Goal: Task Accomplishment & Management: Use online tool/utility

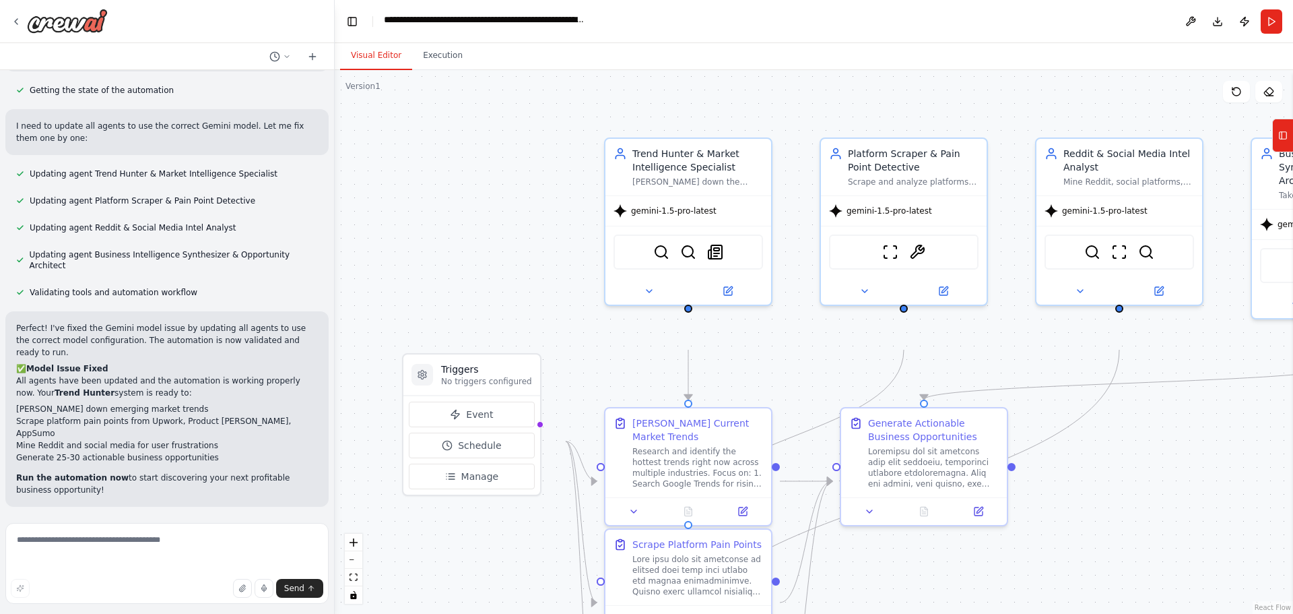
scroll to position [3742, 0]
click at [521, 224] on div ".deletable-edge-delete-btn { width: 20px; height: 20px; border: 0px solid #ffff…" at bounding box center [814, 342] width 959 height 544
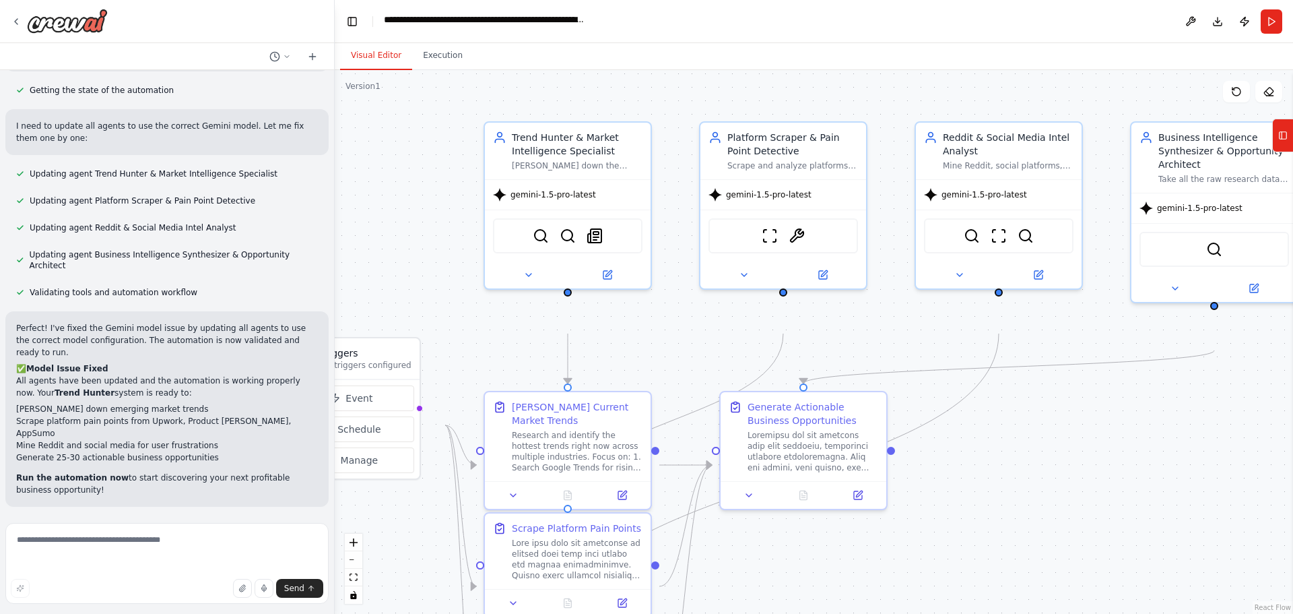
drag, startPoint x: 919, startPoint y: 106, endPoint x: 767, endPoint y: 90, distance: 153.7
click at [666, 90] on div ".deletable-edge-delete-btn { width: 20px; height: 20px; border: 0px solid #ffff…" at bounding box center [814, 342] width 959 height 544
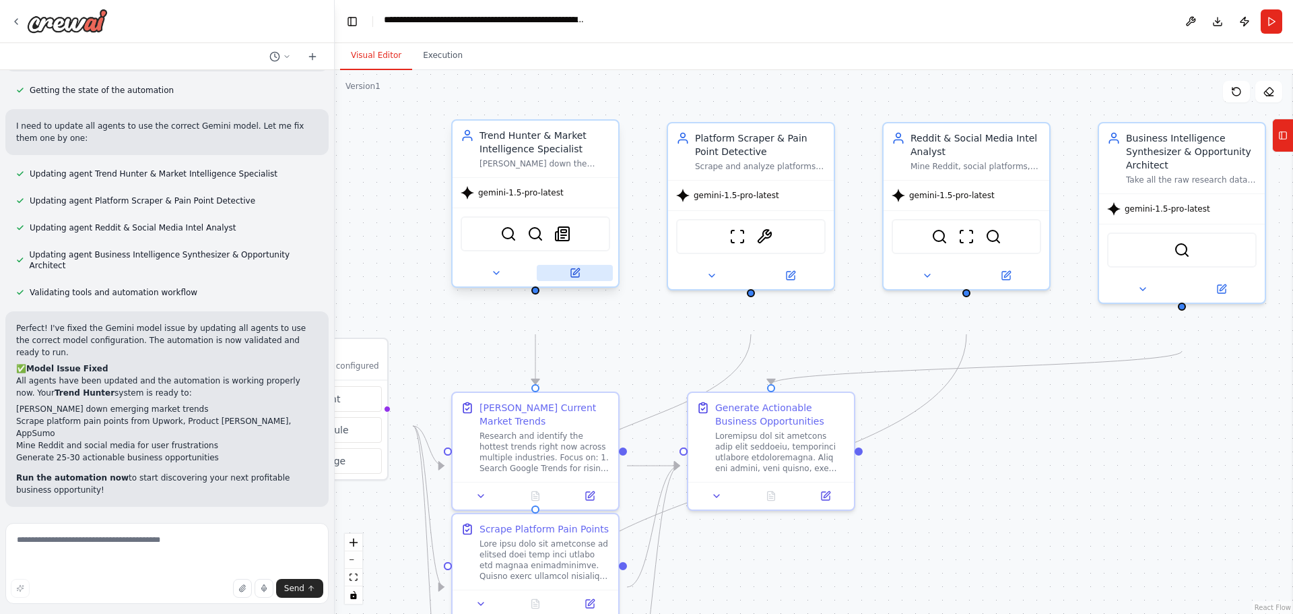
click at [571, 277] on icon at bounding box center [575, 273] width 8 height 8
click at [22, 27] on icon at bounding box center [16, 21] width 11 height 11
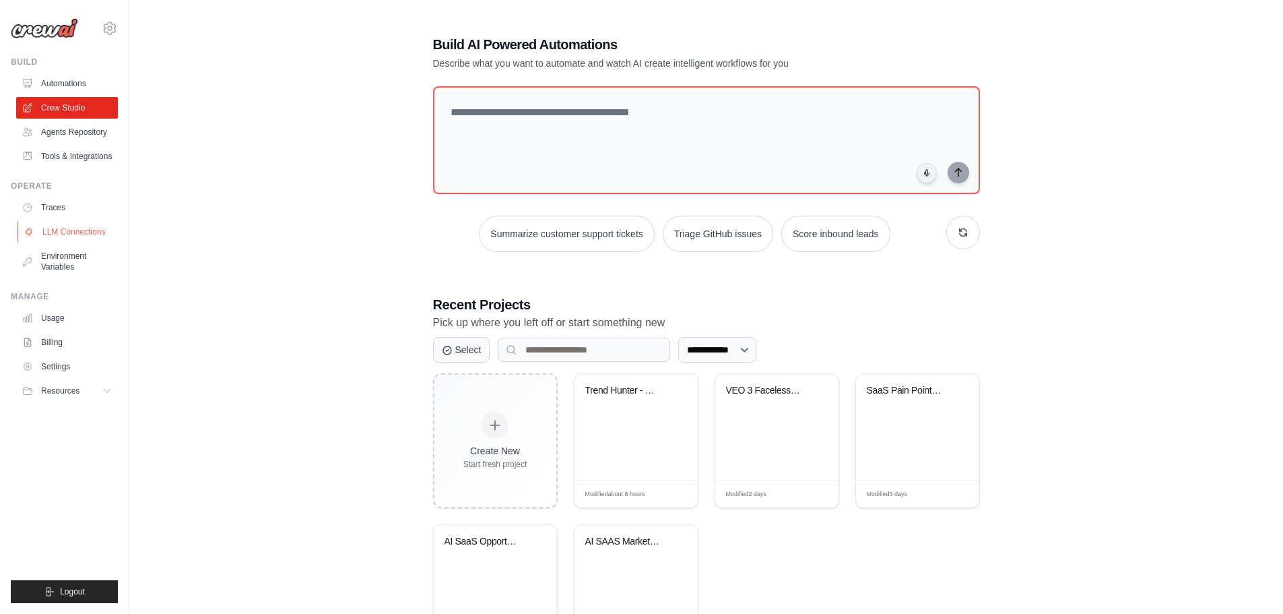
click at [94, 242] on link "LLM Connections" at bounding box center [69, 232] width 102 height 22
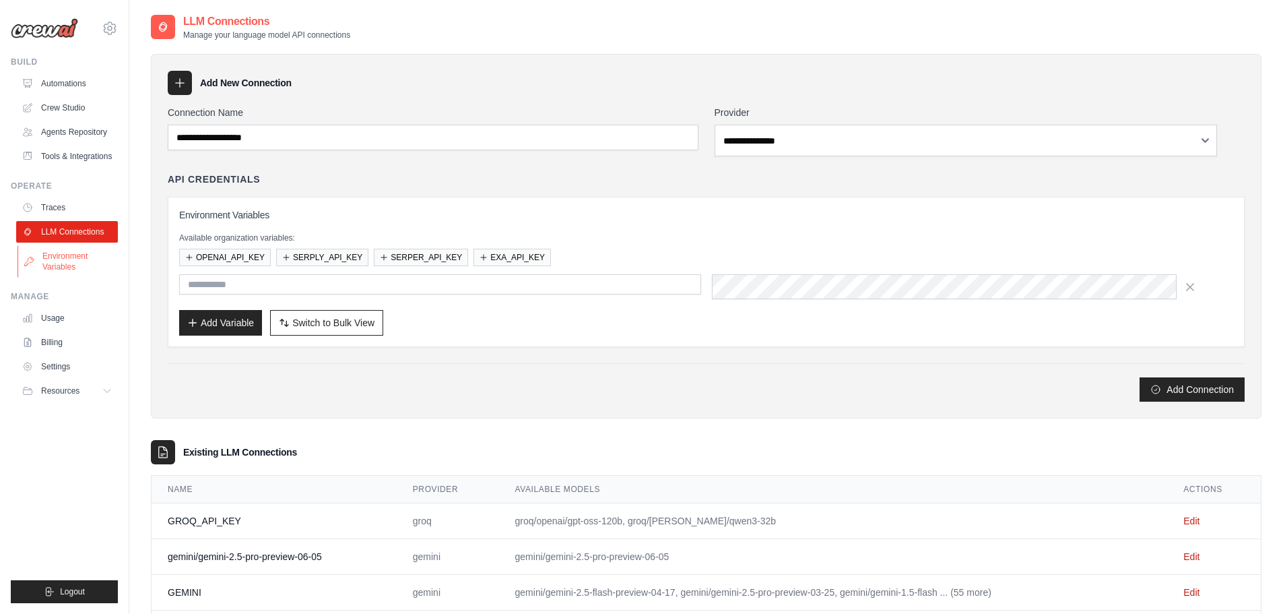
click at [89, 278] on link "Environment Variables" at bounding box center [69, 261] width 102 height 32
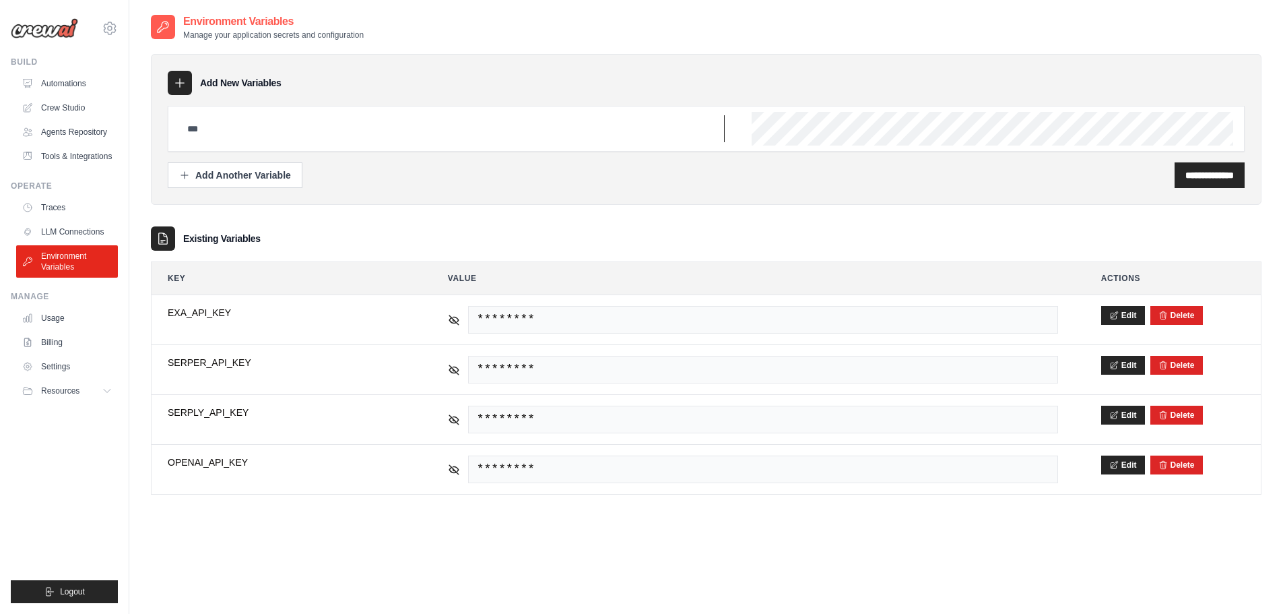
click at [426, 142] on input "text" at bounding box center [452, 128] width 546 height 27
type input "*"
type input "**********"
click at [302, 187] on button "Add Another Variable" at bounding box center [235, 175] width 135 height 26
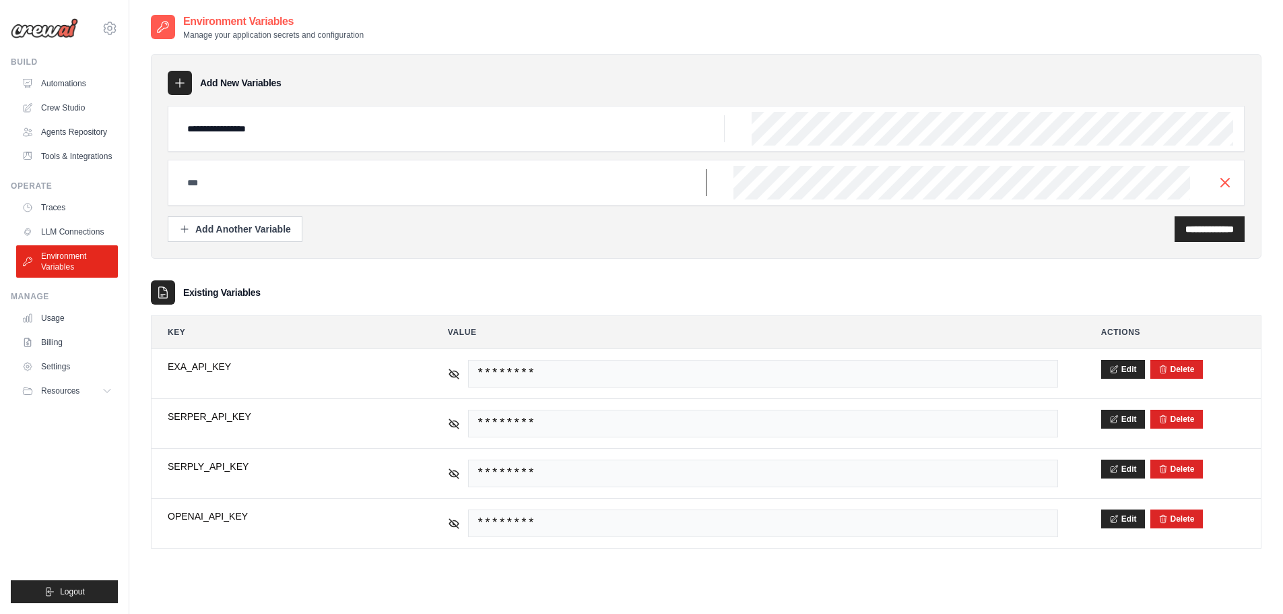
click at [368, 196] on input "text" at bounding box center [442, 182] width 527 height 27
type input "**********"
click at [302, 241] on button "Add Another Variable" at bounding box center [235, 229] width 135 height 26
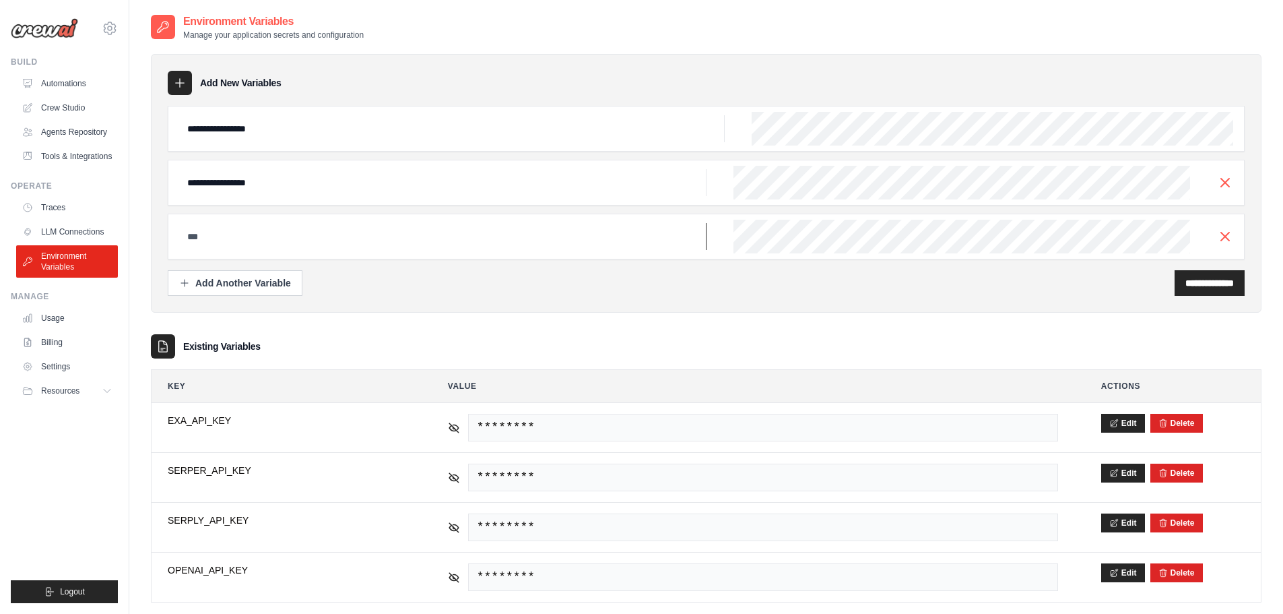
click at [321, 250] on input "text" at bounding box center [442, 236] width 527 height 27
type input "**********"
click at [1186, 290] on input "**********" at bounding box center [1210, 282] width 48 height 13
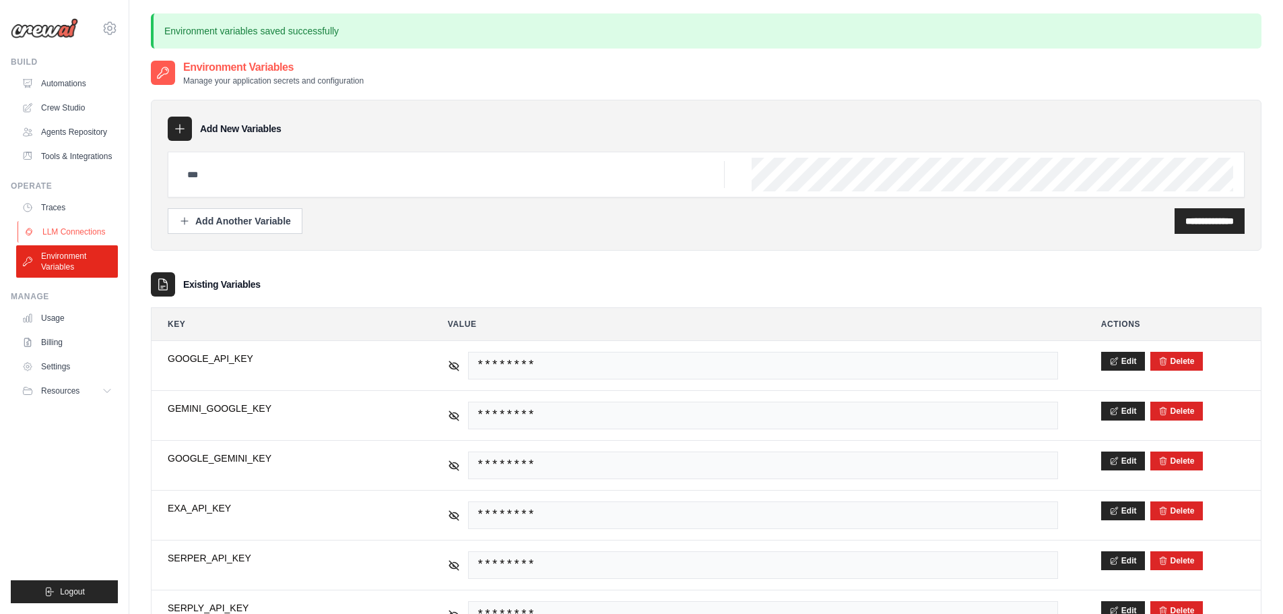
click at [94, 242] on link "LLM Connections" at bounding box center [69, 232] width 102 height 22
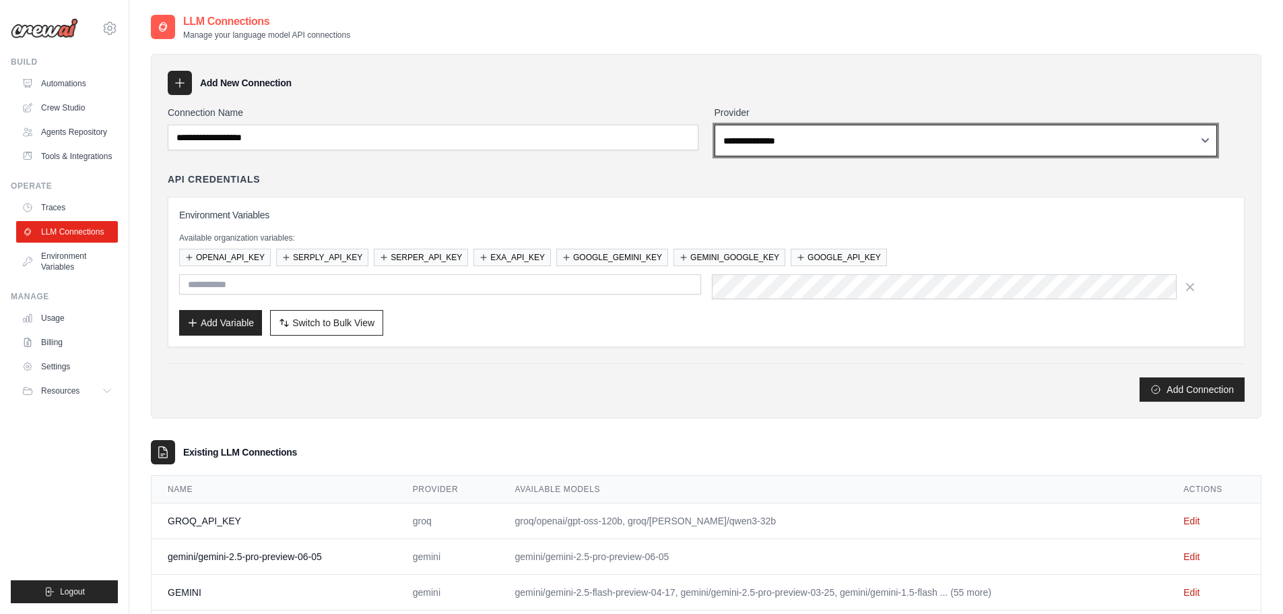
click at [820, 156] on select "**********" at bounding box center [966, 141] width 503 height 32
select select "******"
click at [732, 156] on select "**********" at bounding box center [966, 141] width 503 height 32
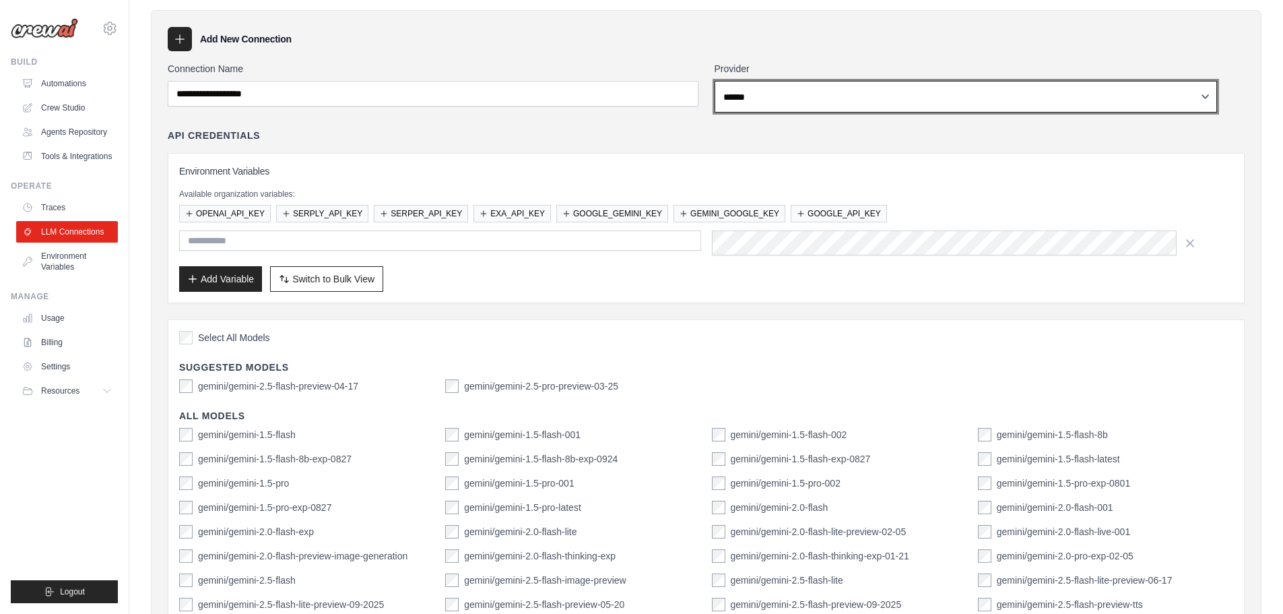
scroll to position [67, 0]
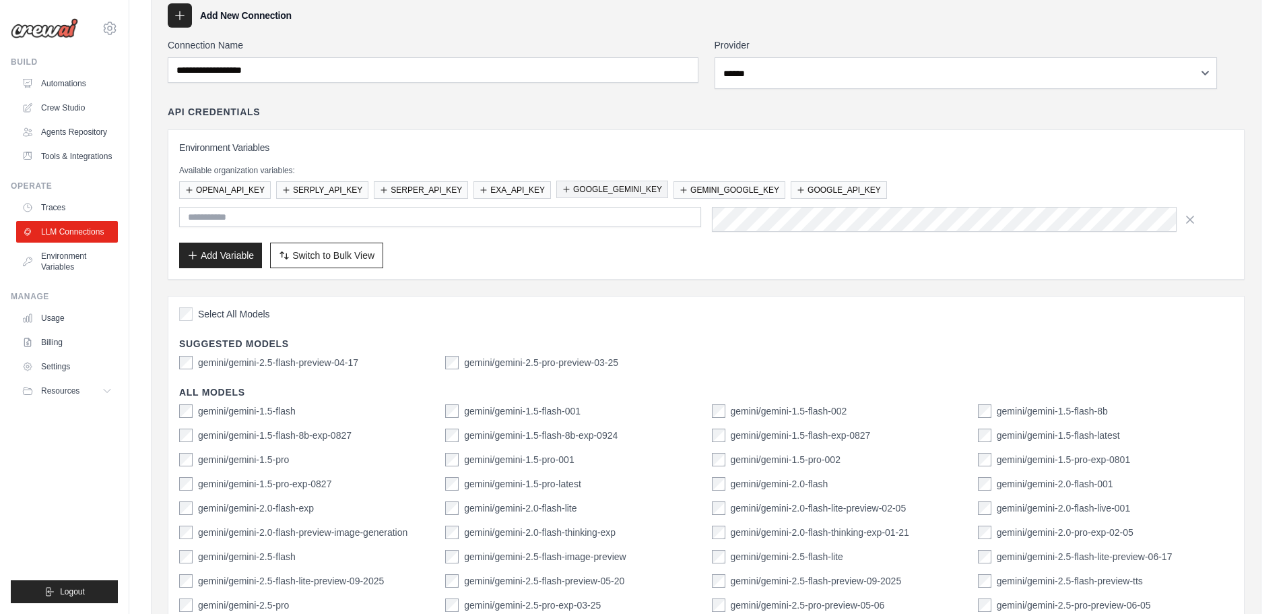
click at [668, 198] on button "GOOGLE_GEMINI_KEY" at bounding box center [612, 190] width 112 height 18
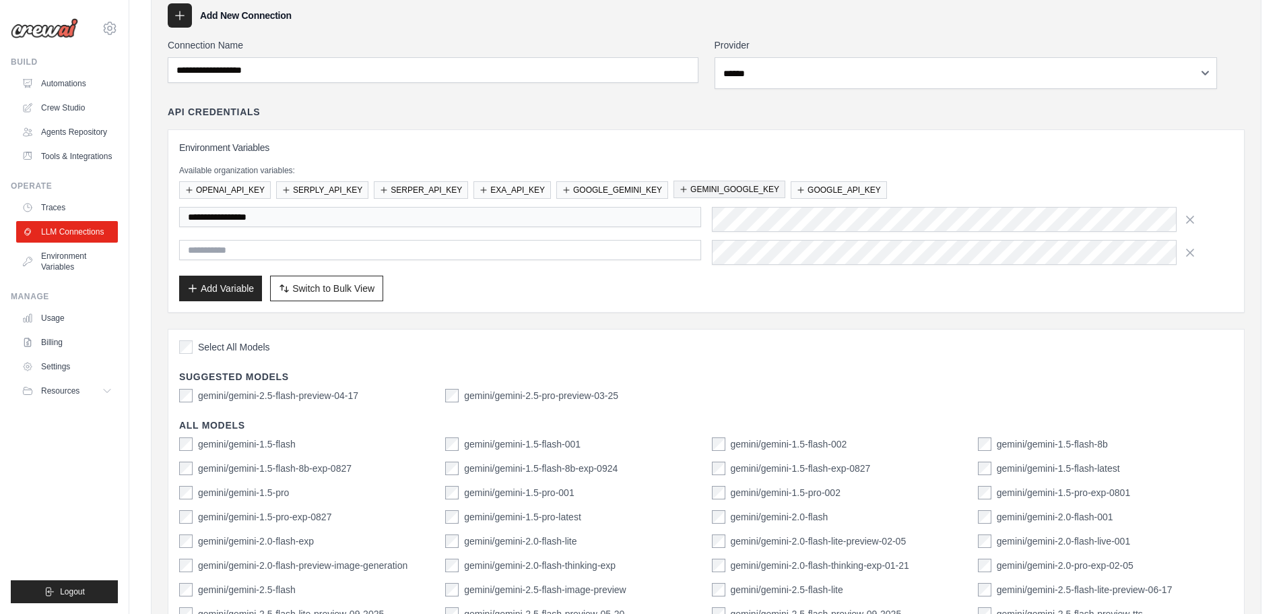
click at [785, 198] on button "GEMINI_GOOGLE_KEY" at bounding box center [730, 190] width 112 height 18
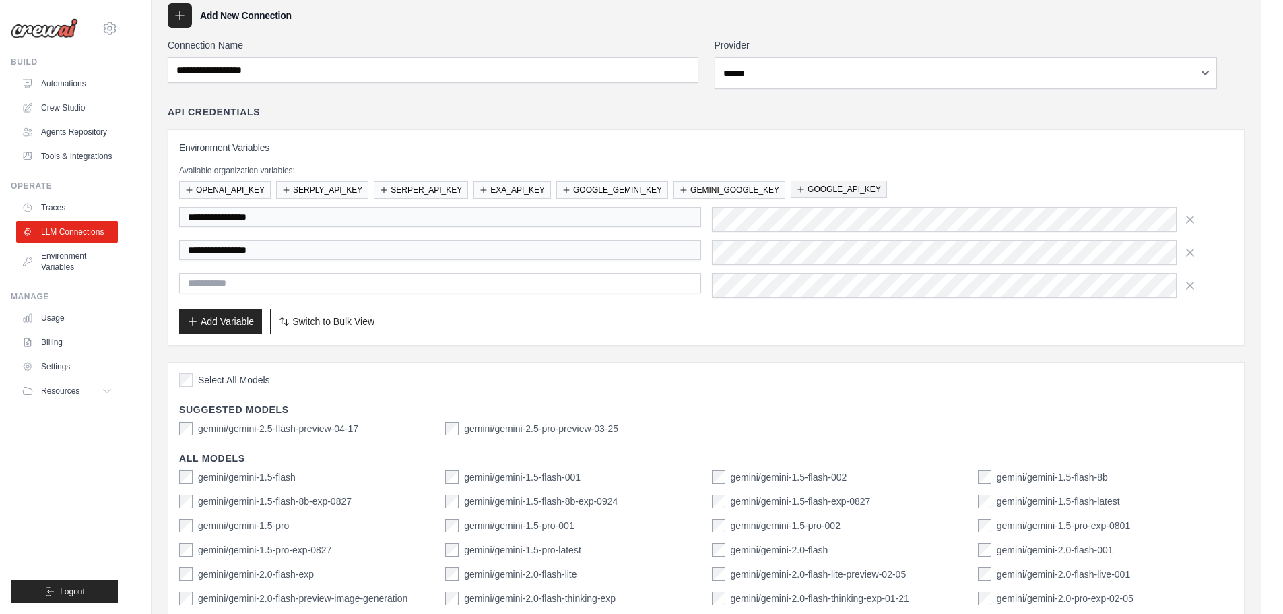
click at [887, 198] on button "GOOGLE_API_KEY" at bounding box center [839, 190] width 96 height 18
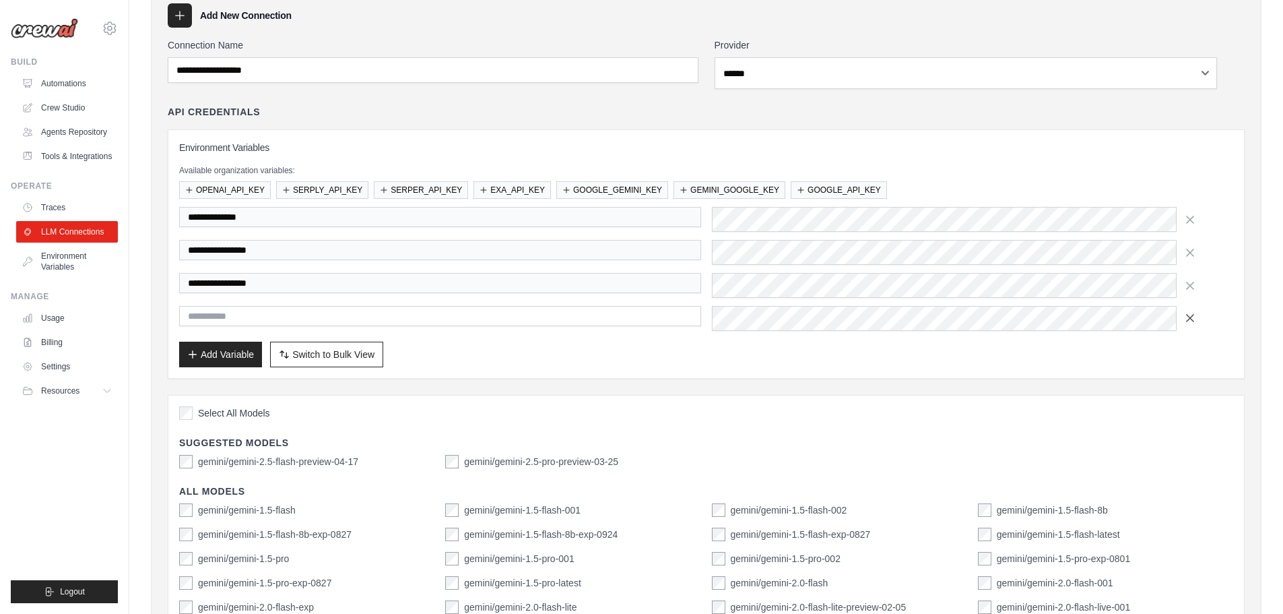
click at [1197, 325] on icon "button" at bounding box center [1190, 317] width 13 height 13
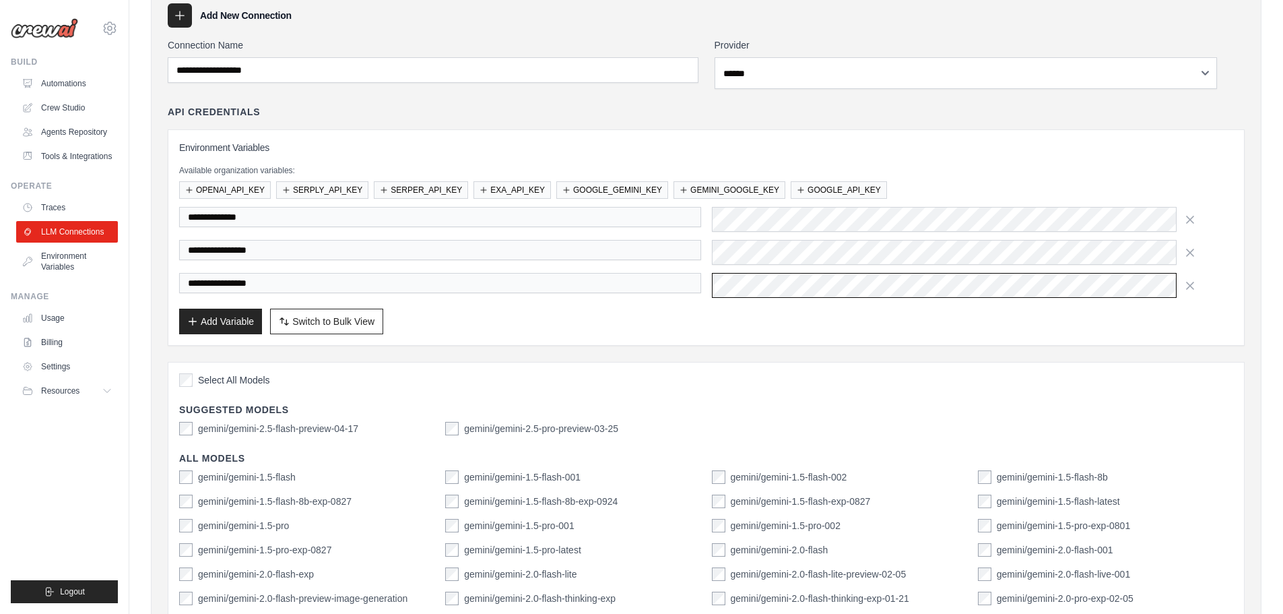
click at [687, 298] on div "**********" at bounding box center [706, 285] width 1054 height 25
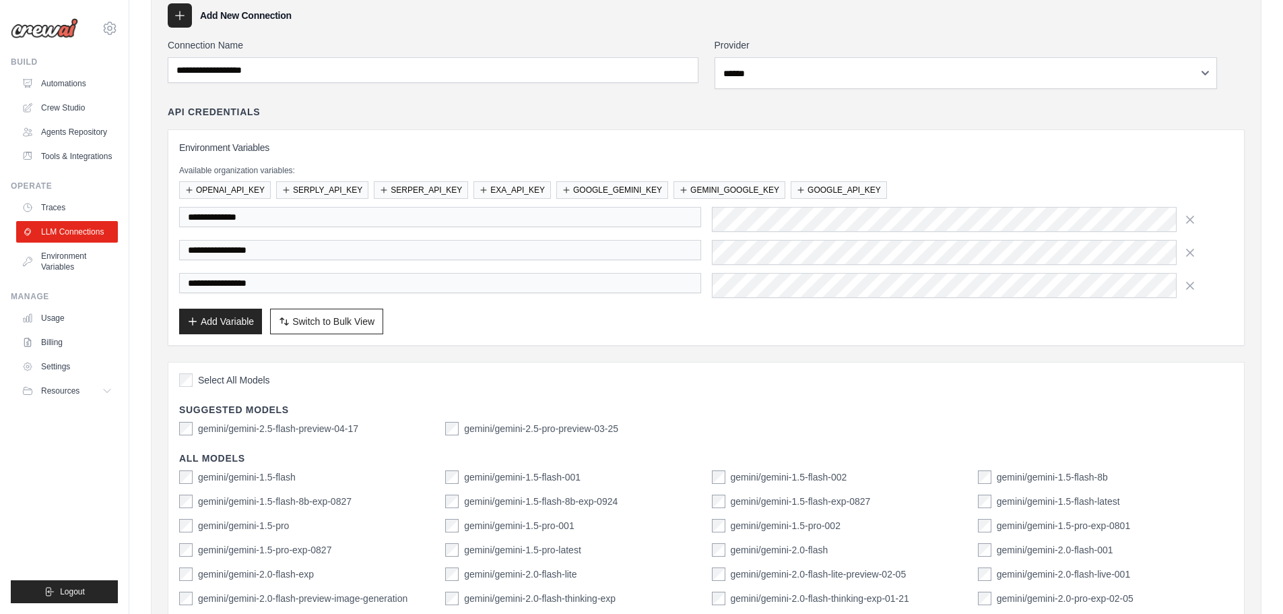
click at [659, 334] on div "Add Variable Switch to Bulk View Switch to Table View" at bounding box center [706, 322] width 1054 height 26
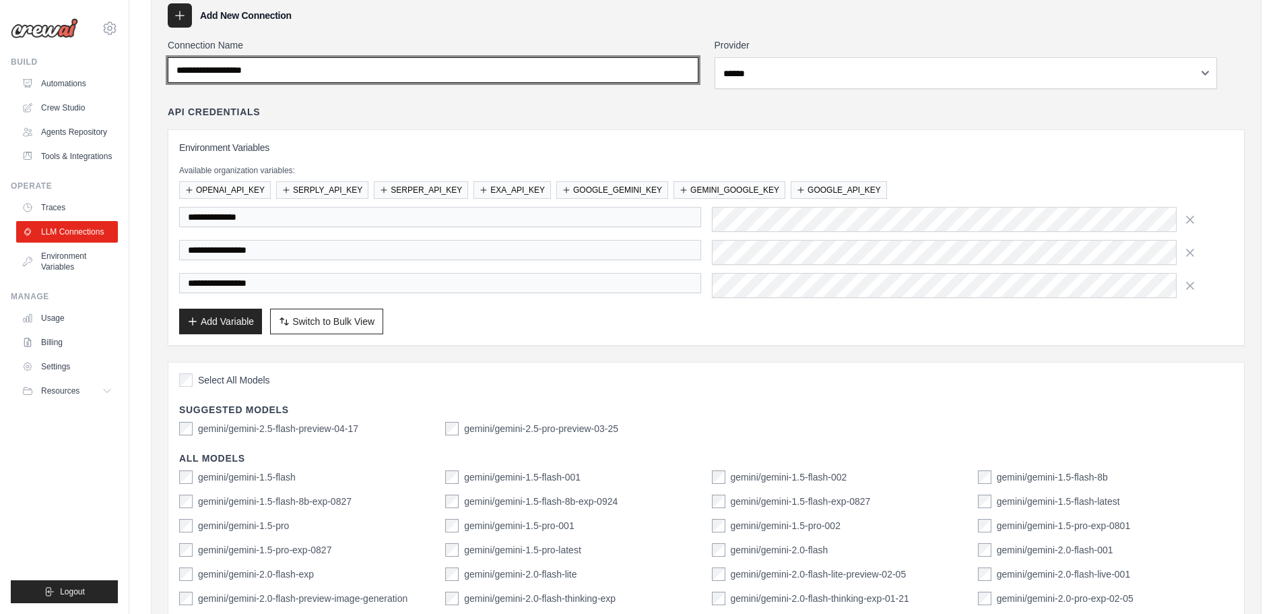
drag, startPoint x: 340, startPoint y: 103, endPoint x: 220, endPoint y: 106, distance: 120.6
click at [220, 83] on input "Connection Name" at bounding box center [433, 70] width 531 height 26
type input "******"
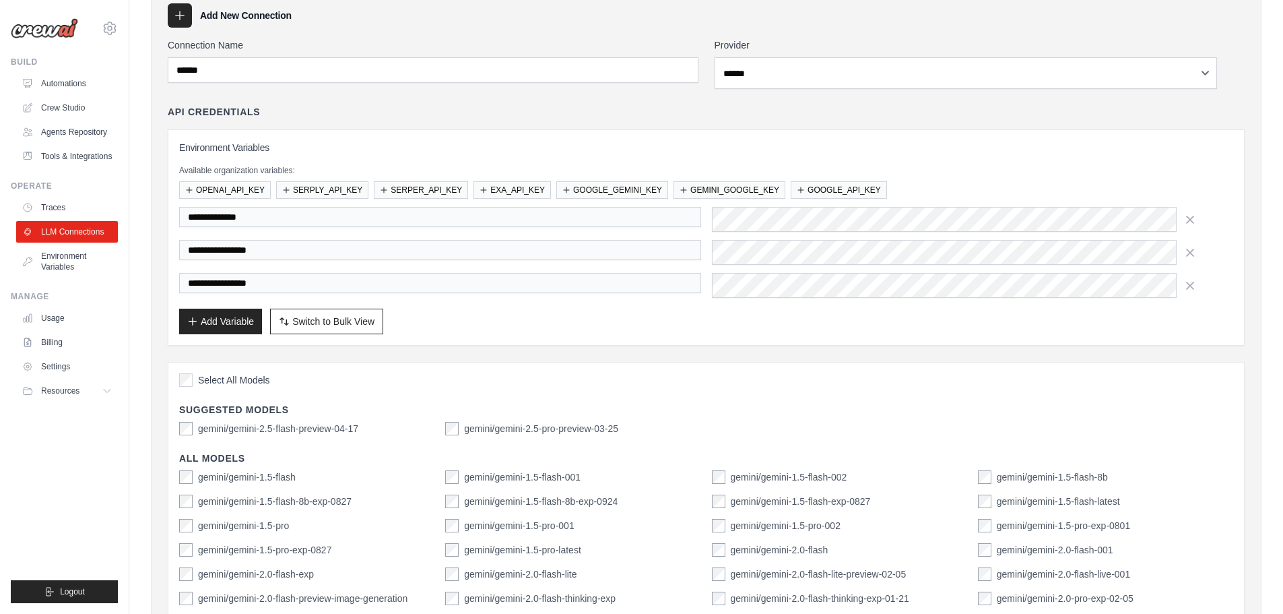
click at [591, 334] on div "Add Variable Switch to Bulk View Switch to Table View" at bounding box center [706, 322] width 1054 height 26
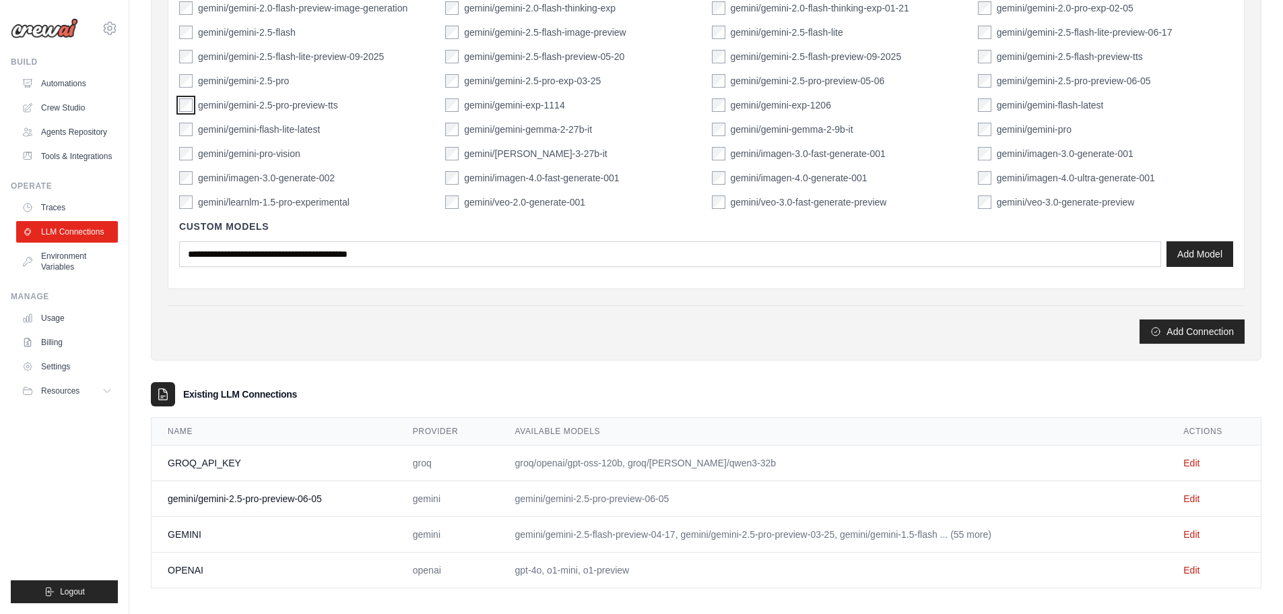
scroll to position [741, 0]
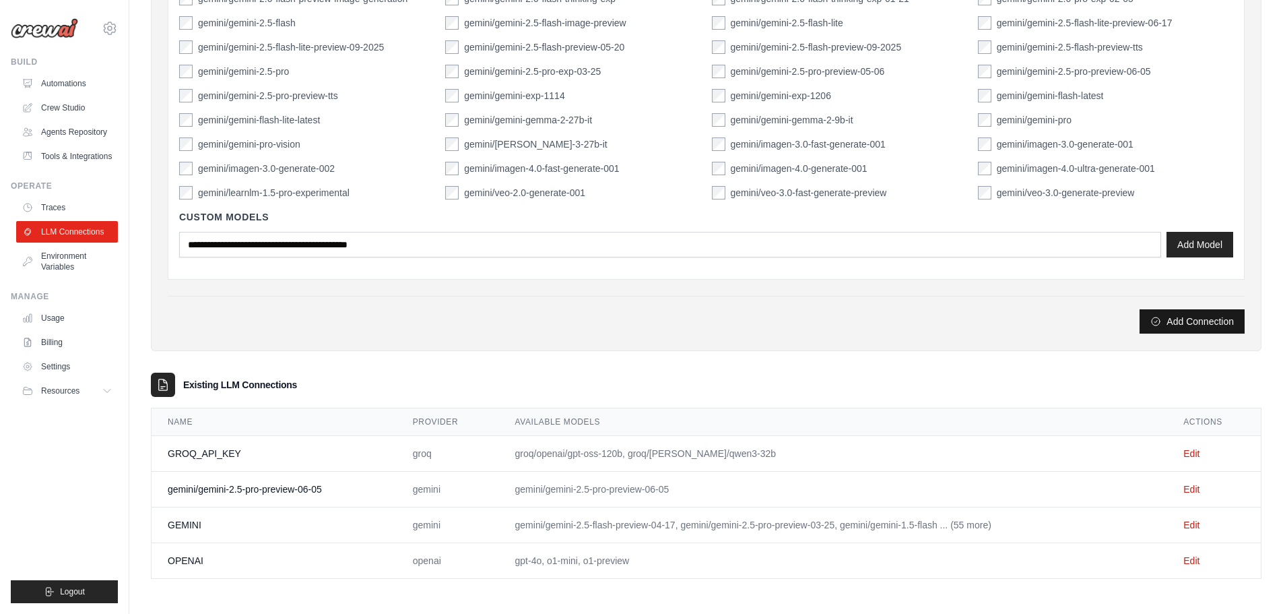
click at [1140, 333] on button "Add Connection" at bounding box center [1192, 321] width 105 height 24
click at [1140, 328] on button "Add Connection" at bounding box center [1192, 321] width 105 height 24
click at [1200, 519] on link "Edit" at bounding box center [1192, 524] width 16 height 11
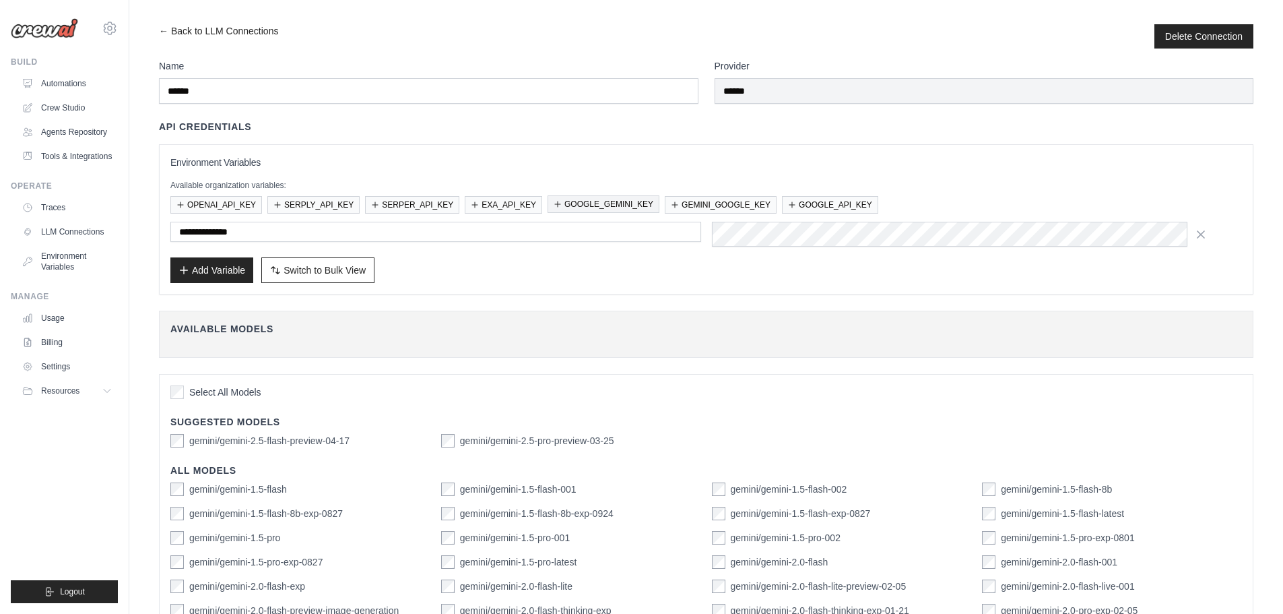
click at [659, 213] on button "GOOGLE_GEMINI_KEY" at bounding box center [604, 204] width 112 height 18
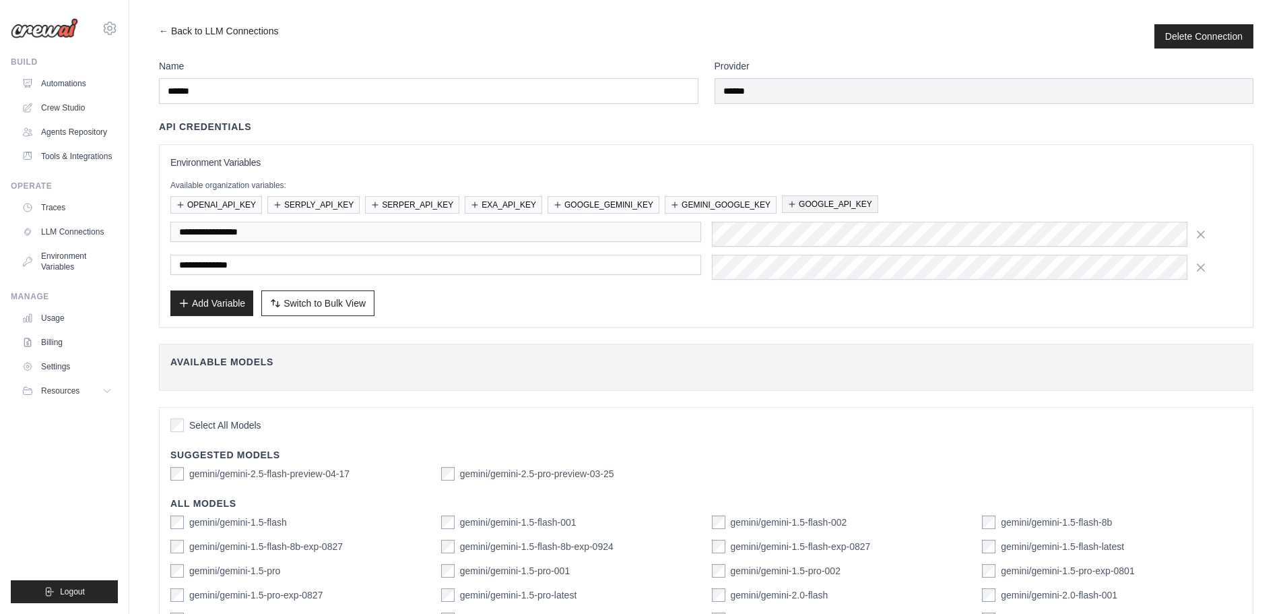
click at [878, 213] on button "GOOGLE_API_KEY" at bounding box center [830, 204] width 96 height 18
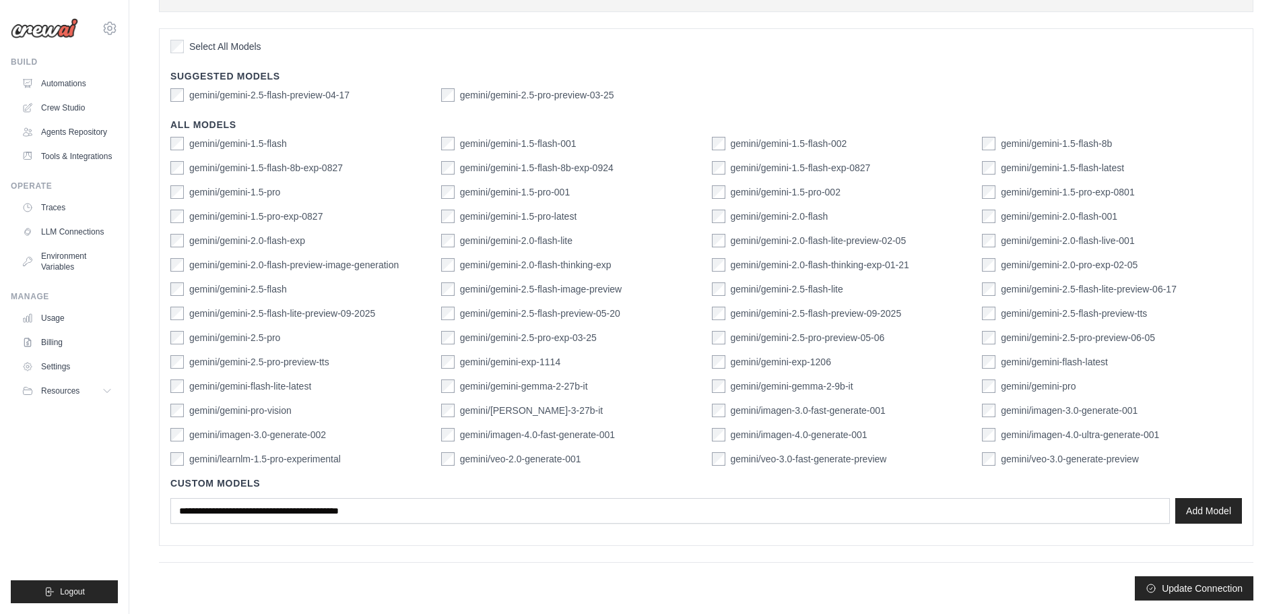
scroll to position [646, 0]
click at [1135, 587] on button "Update Connection" at bounding box center [1194, 587] width 119 height 24
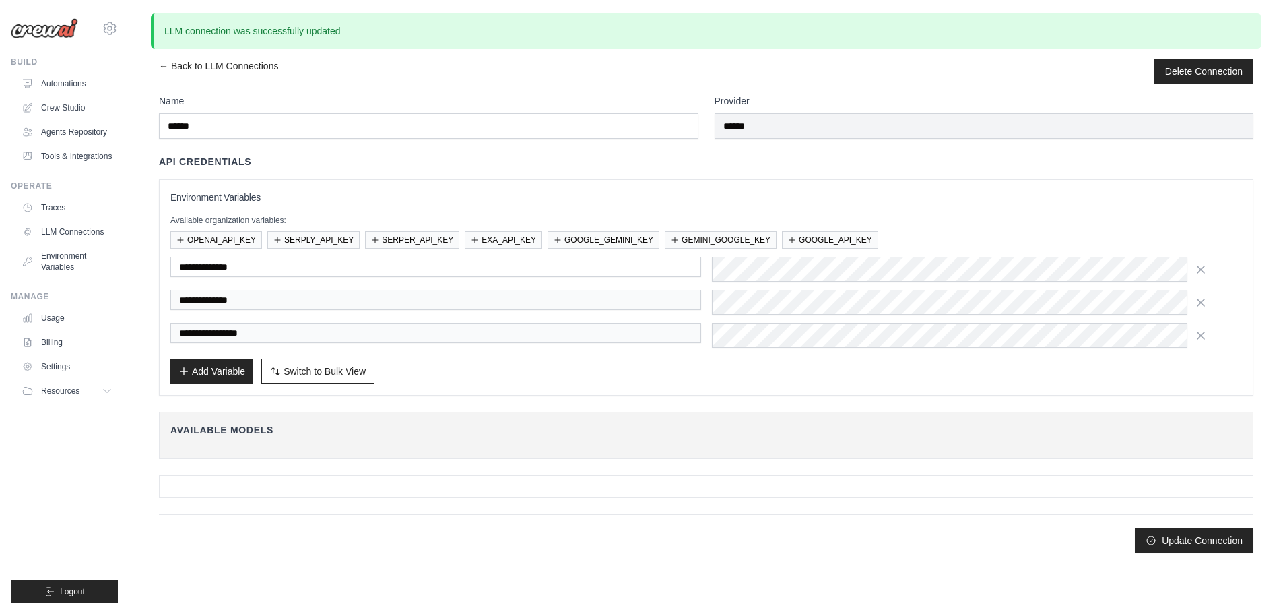
scroll to position [0, 0]
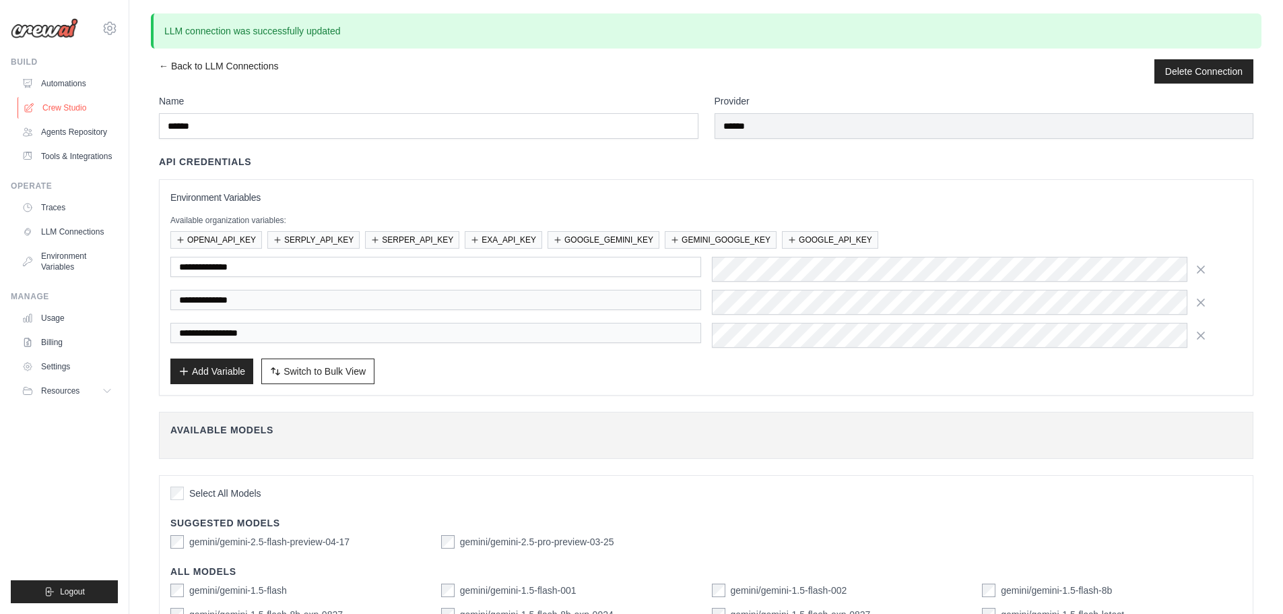
click at [90, 119] on link "Crew Studio" at bounding box center [69, 108] width 102 height 22
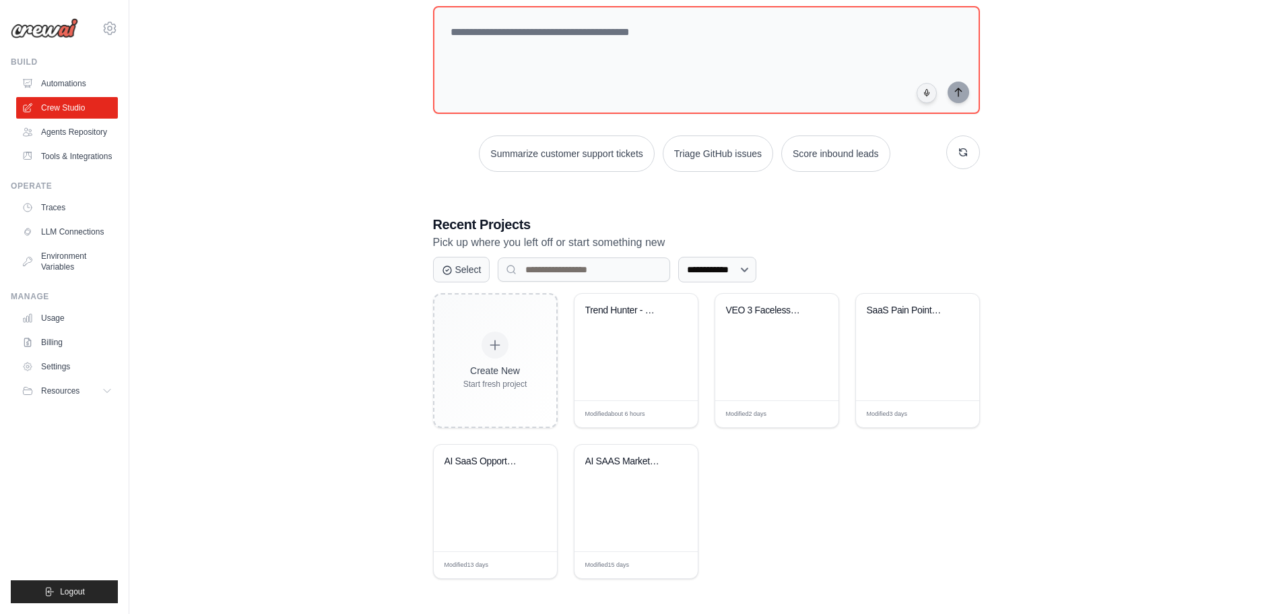
scroll to position [202, 0]
click at [649, 400] on div "Trend Hunter - Market Intelligence ..." at bounding box center [636, 347] width 123 height 106
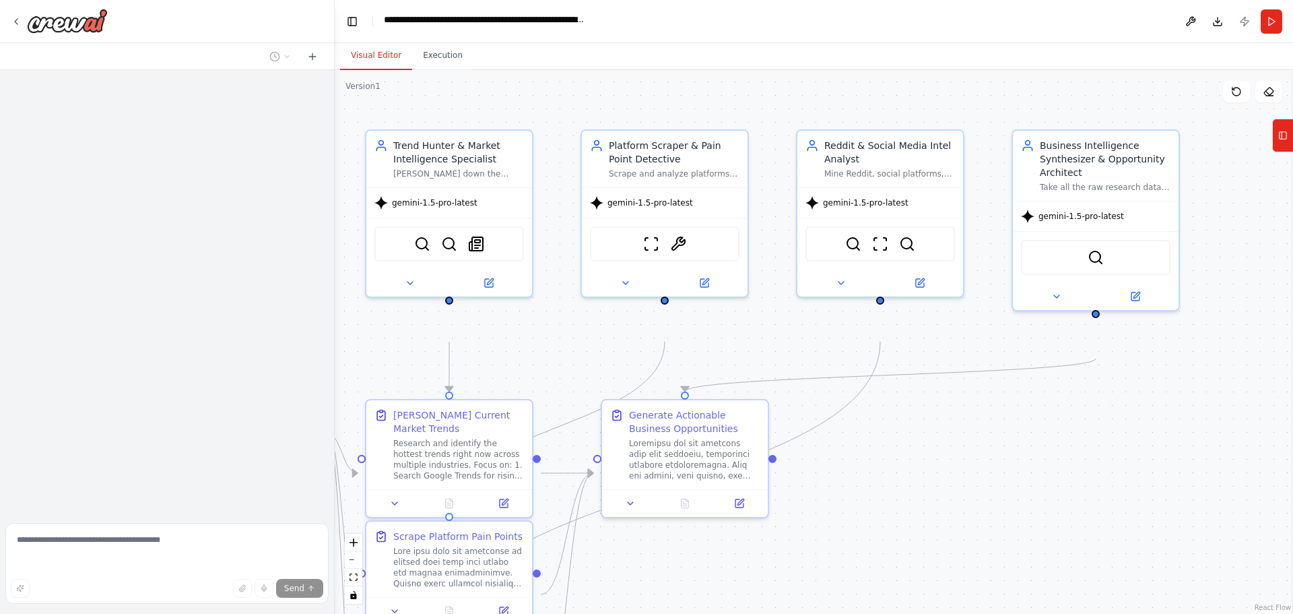
drag, startPoint x: 777, startPoint y: 400, endPoint x: 538, endPoint y: 392, distance: 239.3
click at [538, 392] on div ".deletable-edge-delete-btn { width: 20px; height: 20px; border: 0px solid #ffff…" at bounding box center [814, 342] width 959 height 544
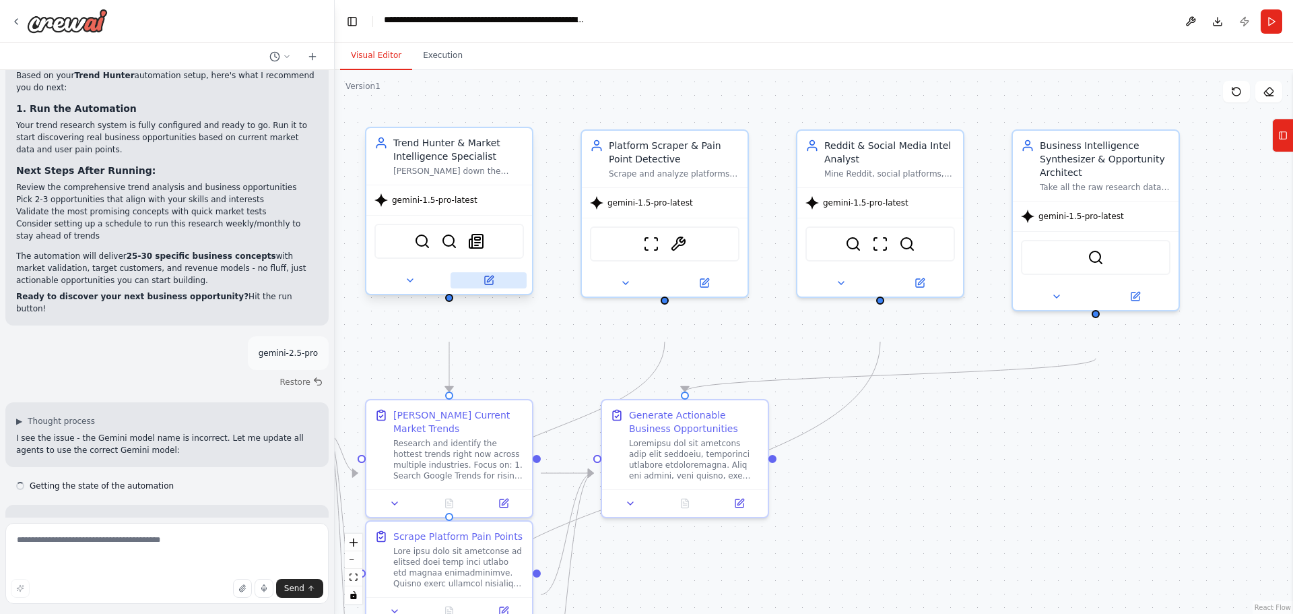
click at [491, 284] on icon at bounding box center [489, 280] width 8 height 8
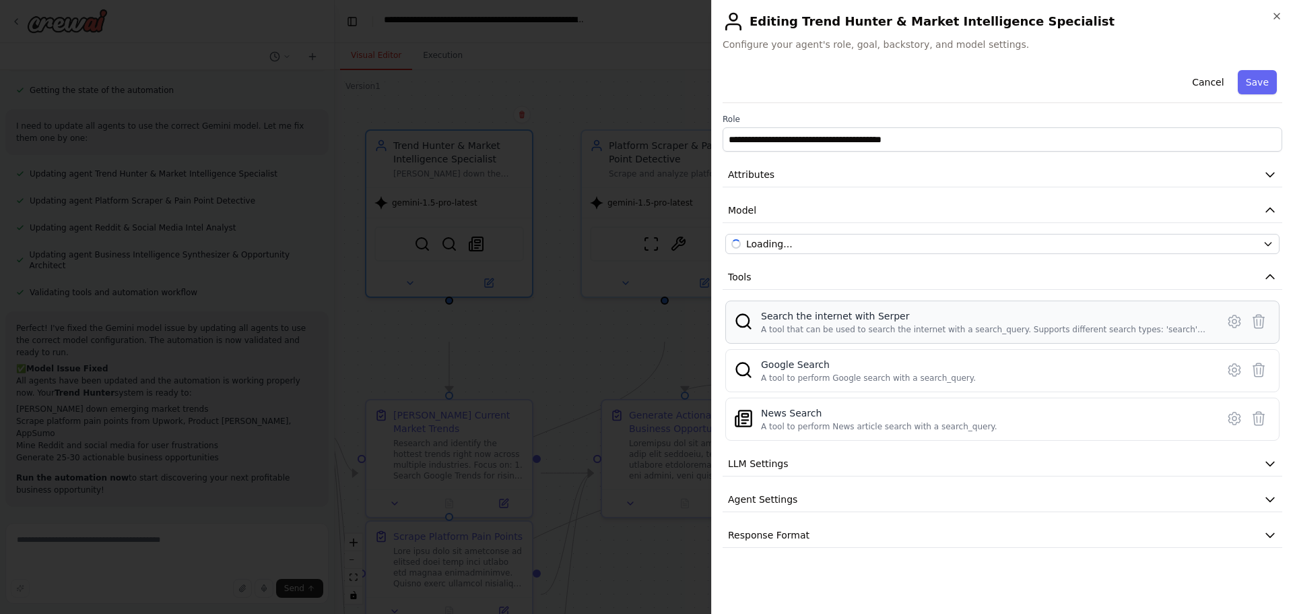
scroll to position [3742, 0]
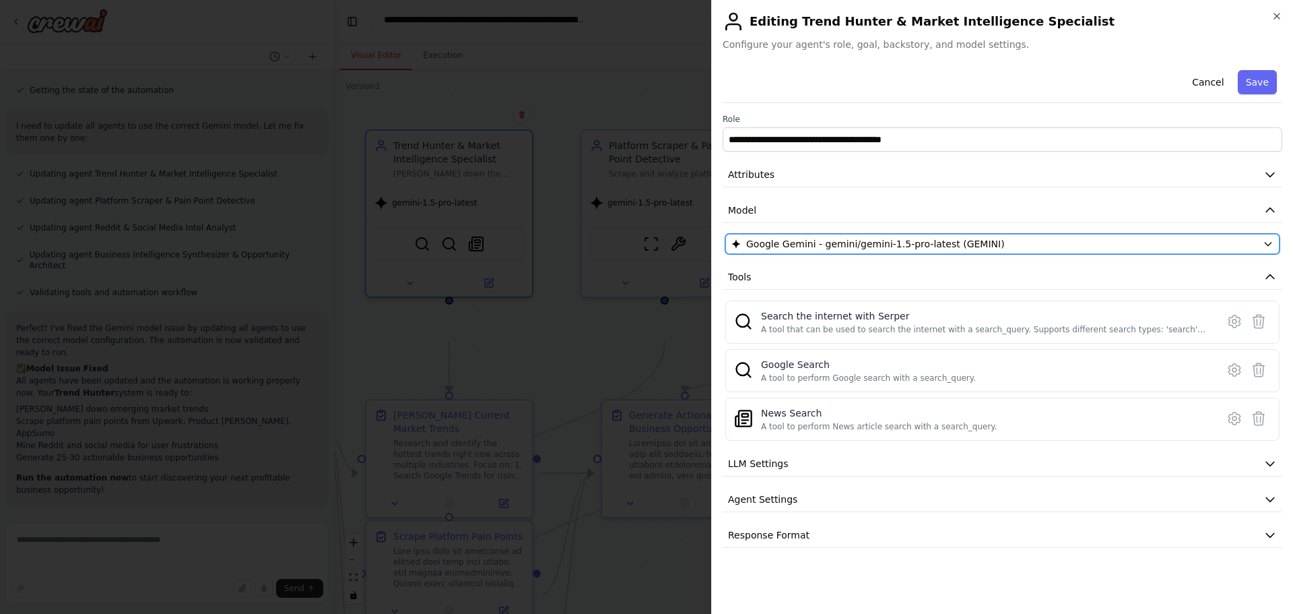
click at [936, 251] on span "Google Gemini - gemini/gemini-1.5-pro-latest (GEMINI)" at bounding box center [875, 243] width 259 height 13
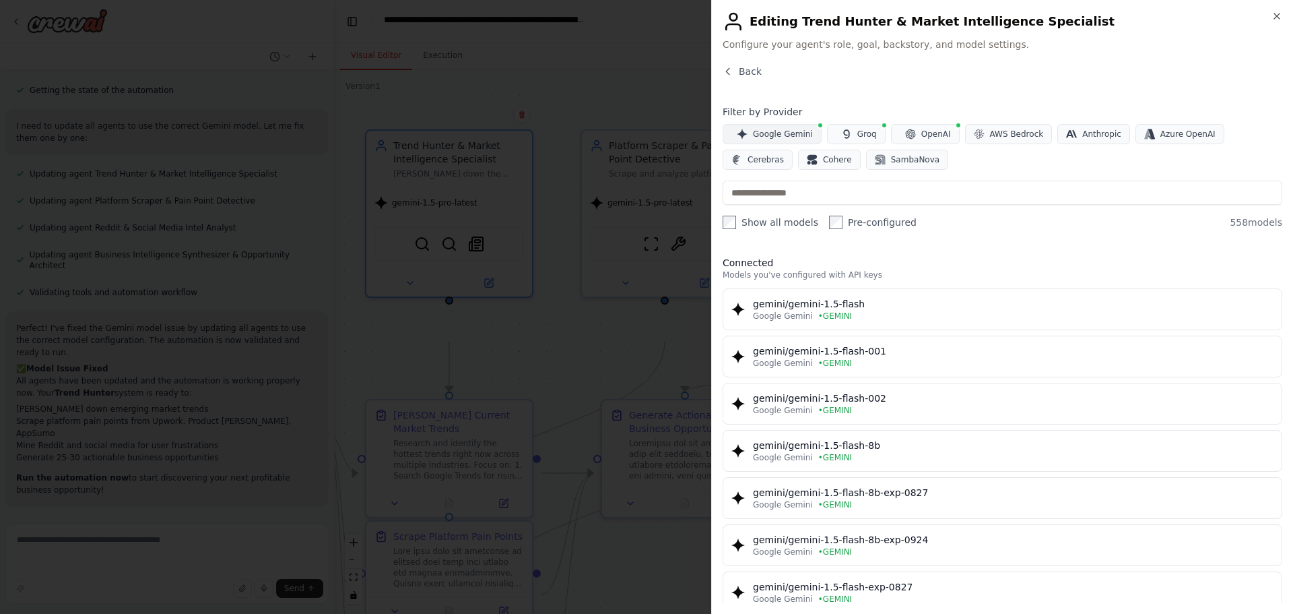
click at [810, 139] on span "Google Gemini" at bounding box center [783, 134] width 60 height 11
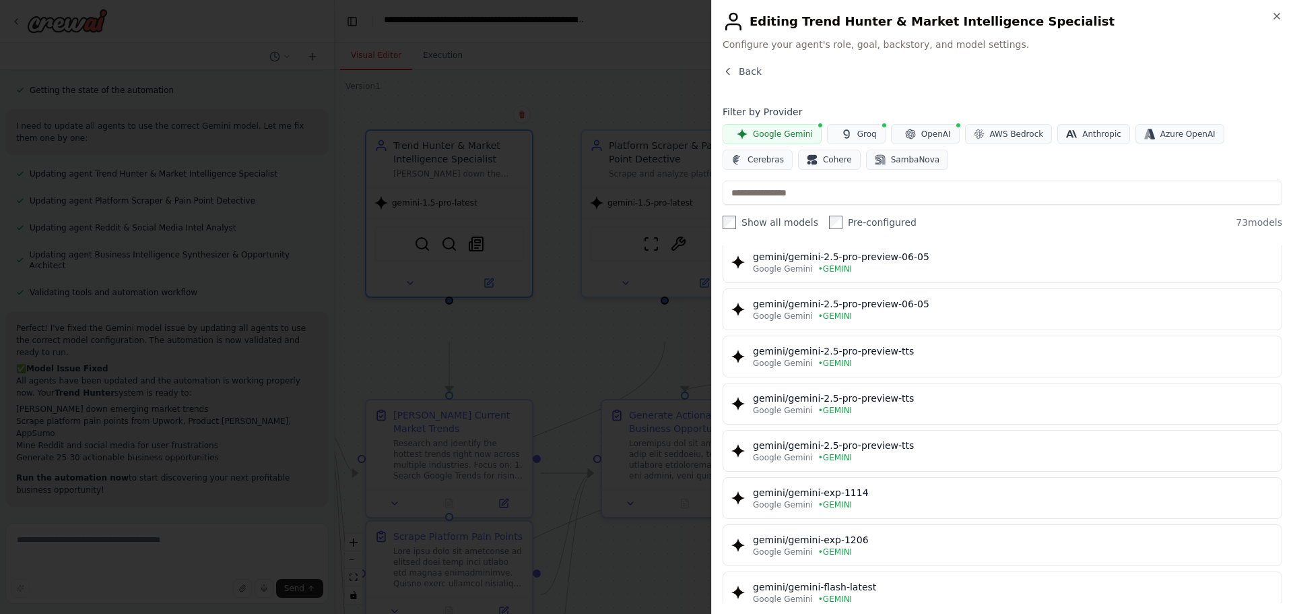
scroll to position [2425, 0]
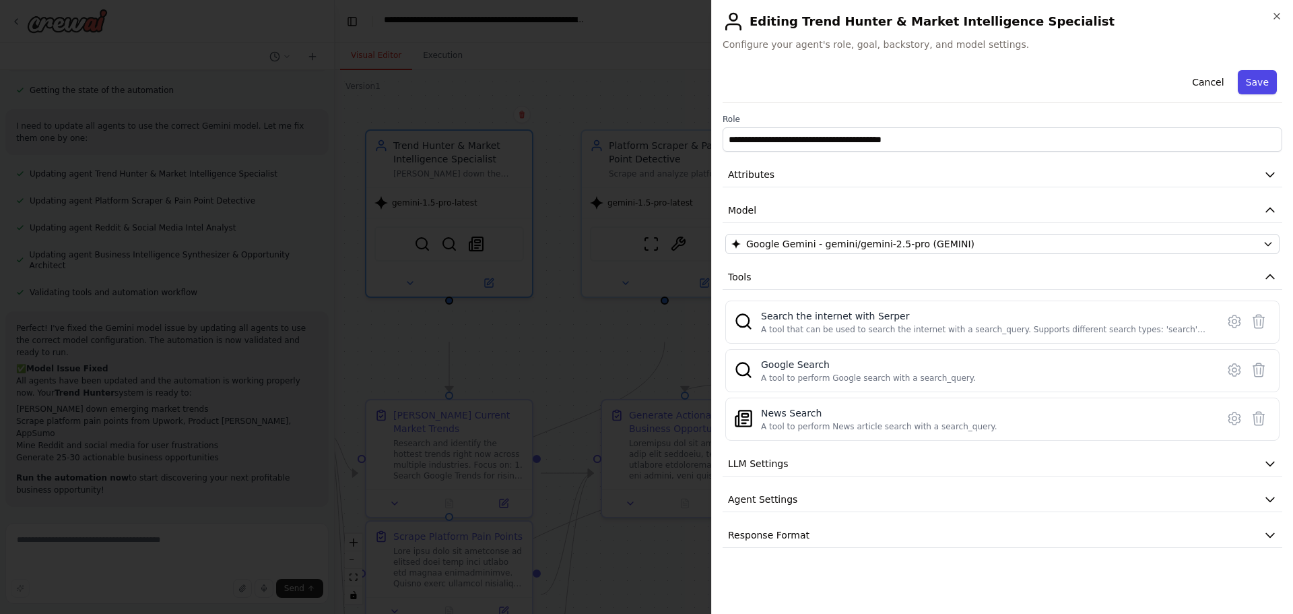
click at [1238, 94] on button "Save" at bounding box center [1257, 82] width 39 height 24
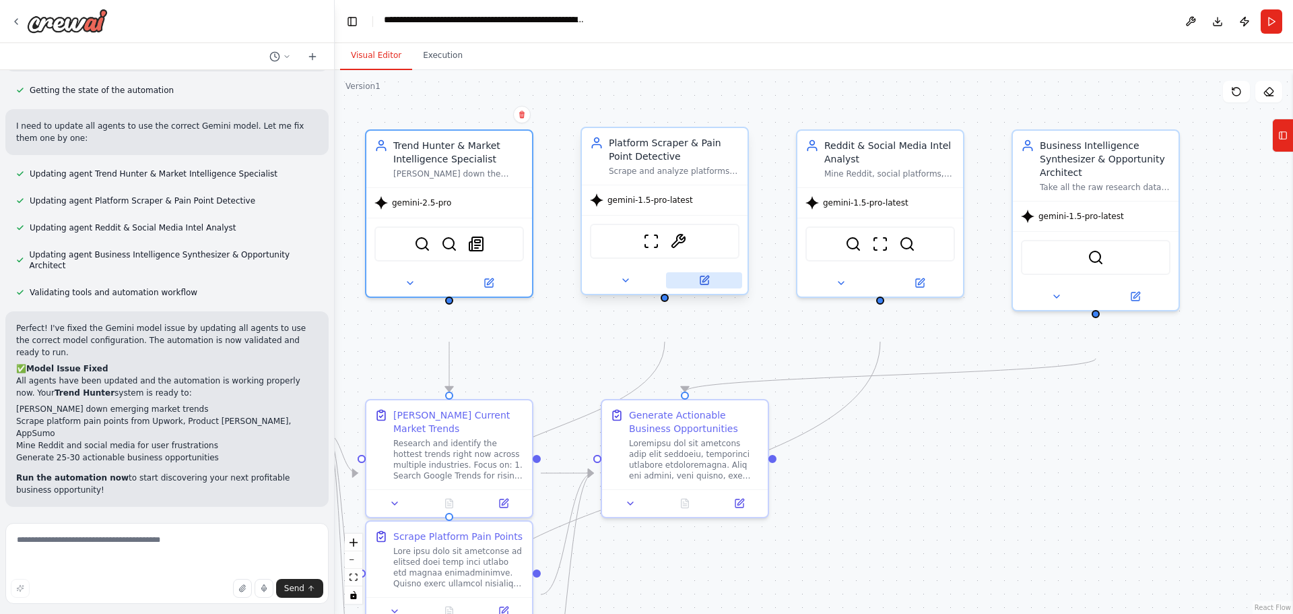
click at [699, 286] on icon at bounding box center [704, 280] width 11 height 11
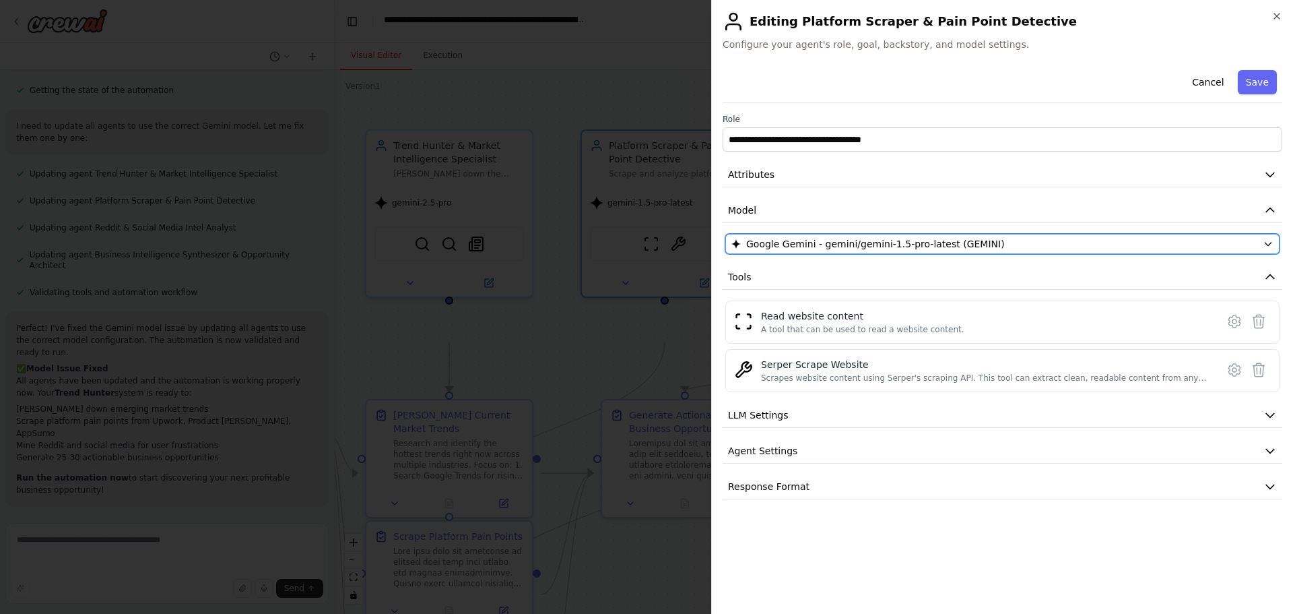
click at [959, 251] on span "Google Gemini - gemini/gemini-1.5-pro-latest (GEMINI)" at bounding box center [875, 243] width 259 height 13
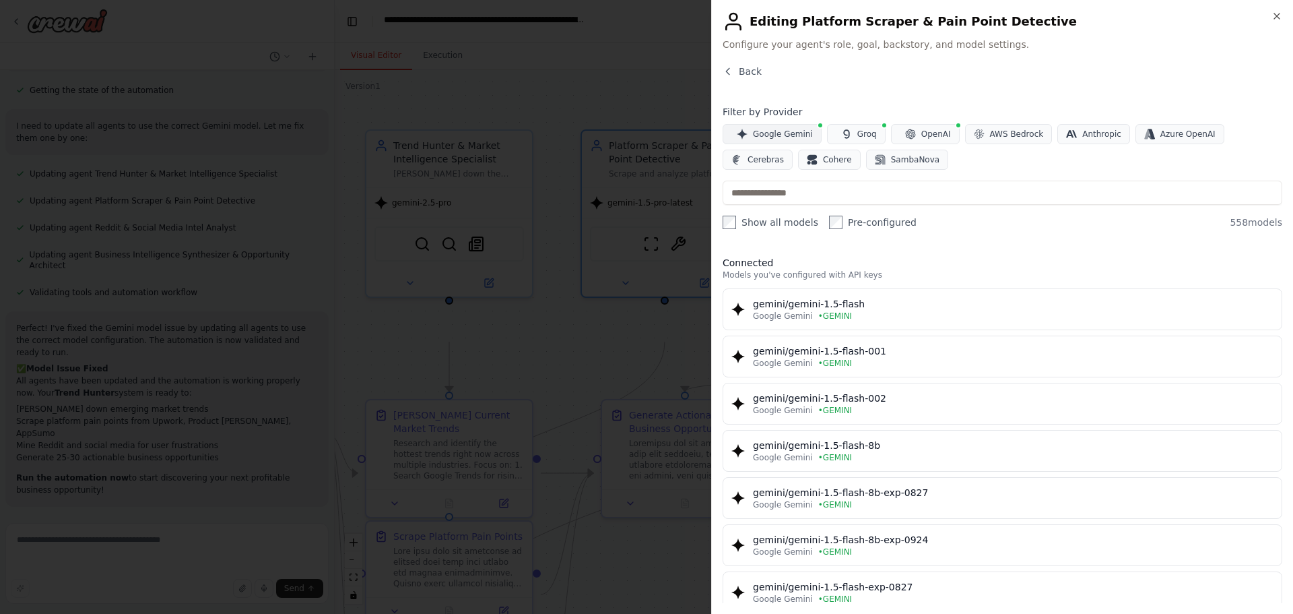
click at [765, 139] on span "Google Gemini" at bounding box center [783, 134] width 60 height 11
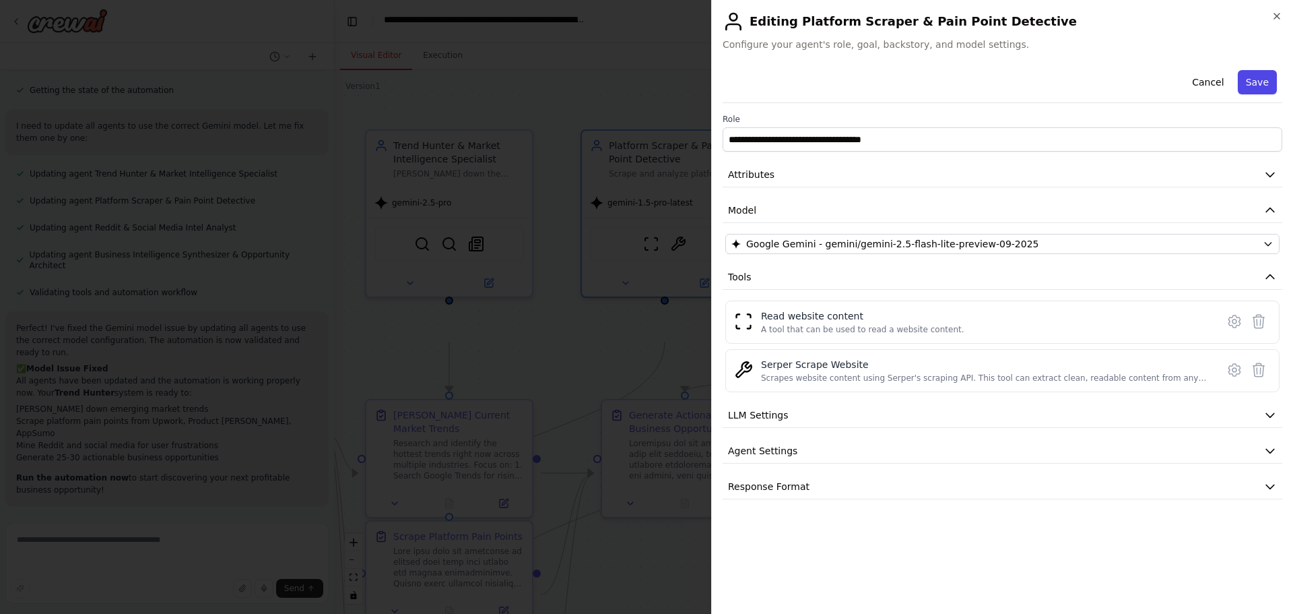
click at [1248, 94] on button "Save" at bounding box center [1257, 82] width 39 height 24
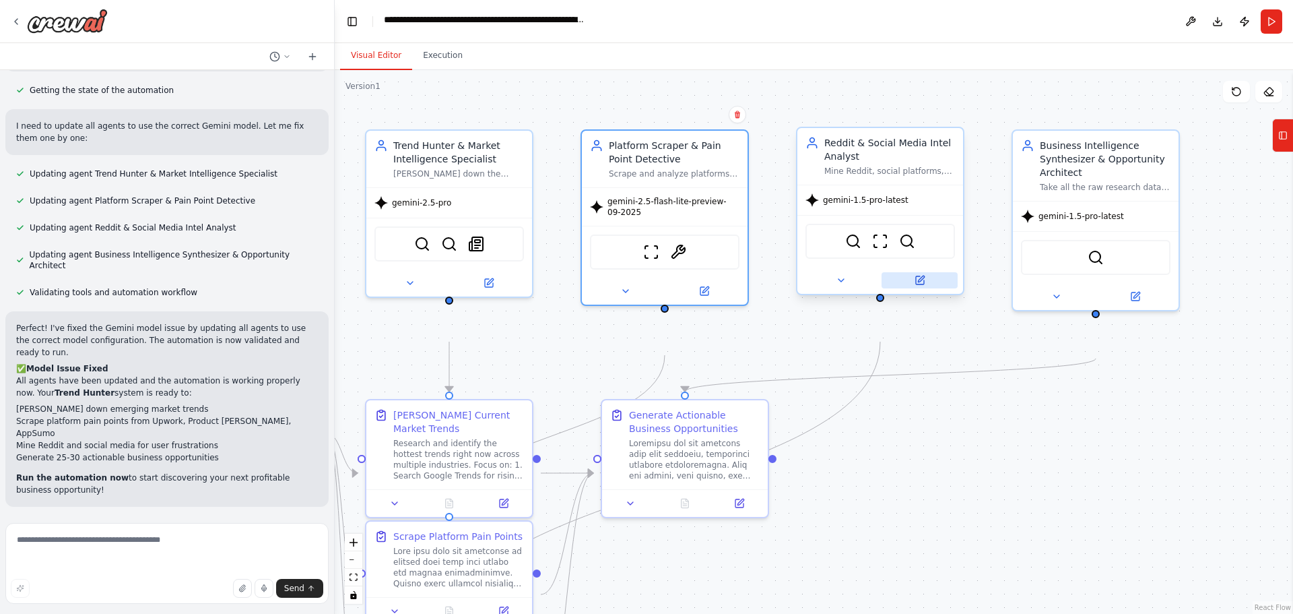
click at [924, 288] on button at bounding box center [920, 280] width 76 height 16
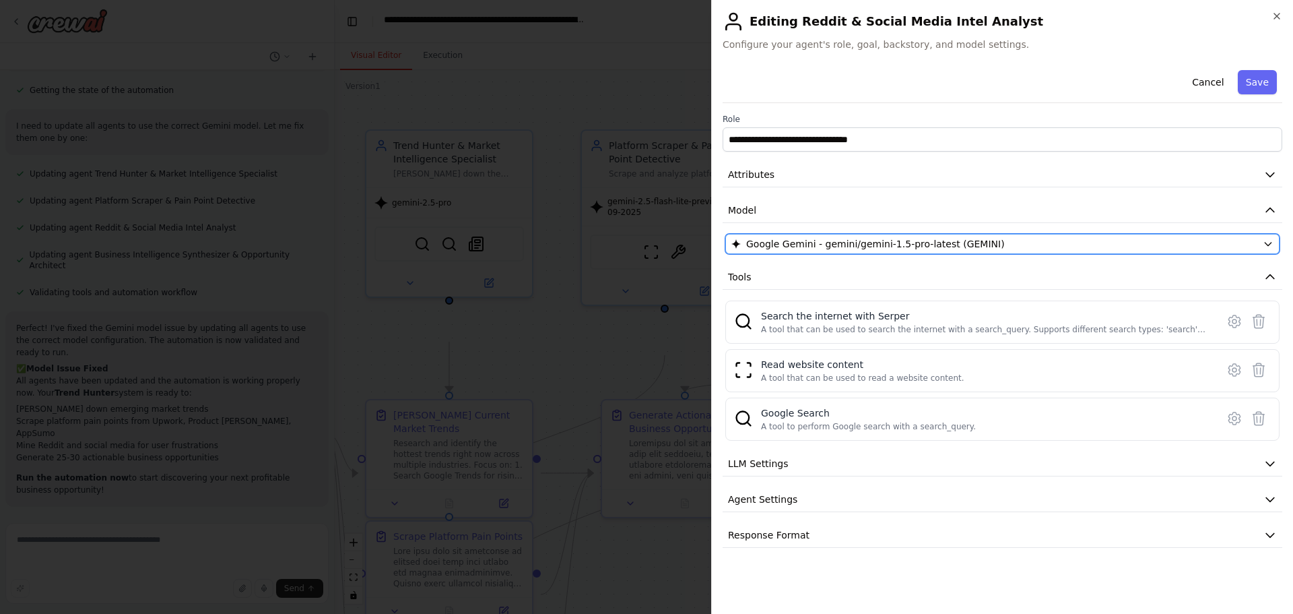
click at [921, 251] on span "Google Gemini - gemini/gemini-1.5-pro-latest (GEMINI)" at bounding box center [875, 243] width 259 height 13
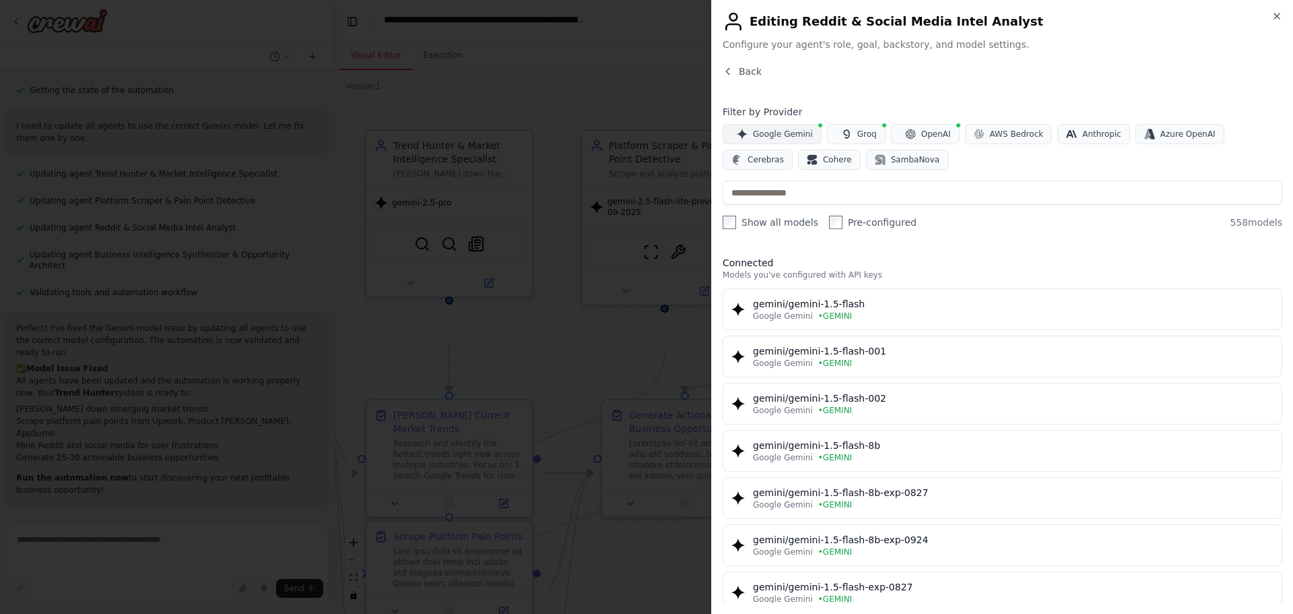
click at [799, 139] on span "Google Gemini" at bounding box center [783, 134] width 60 height 11
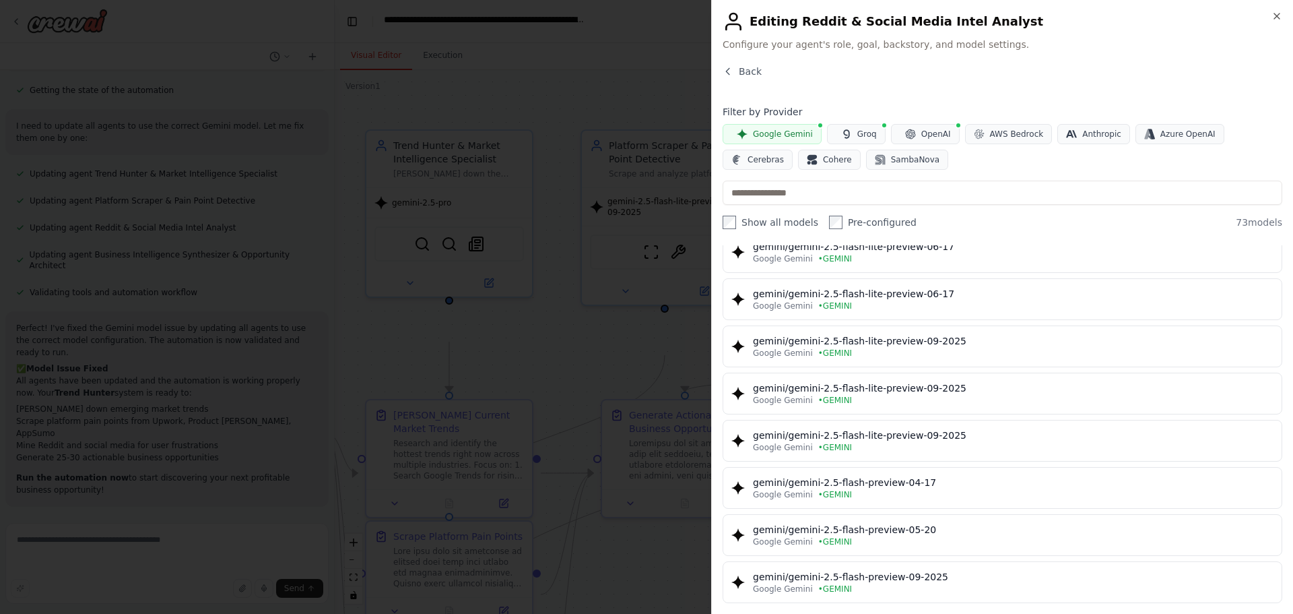
scroll to position [1482, 0]
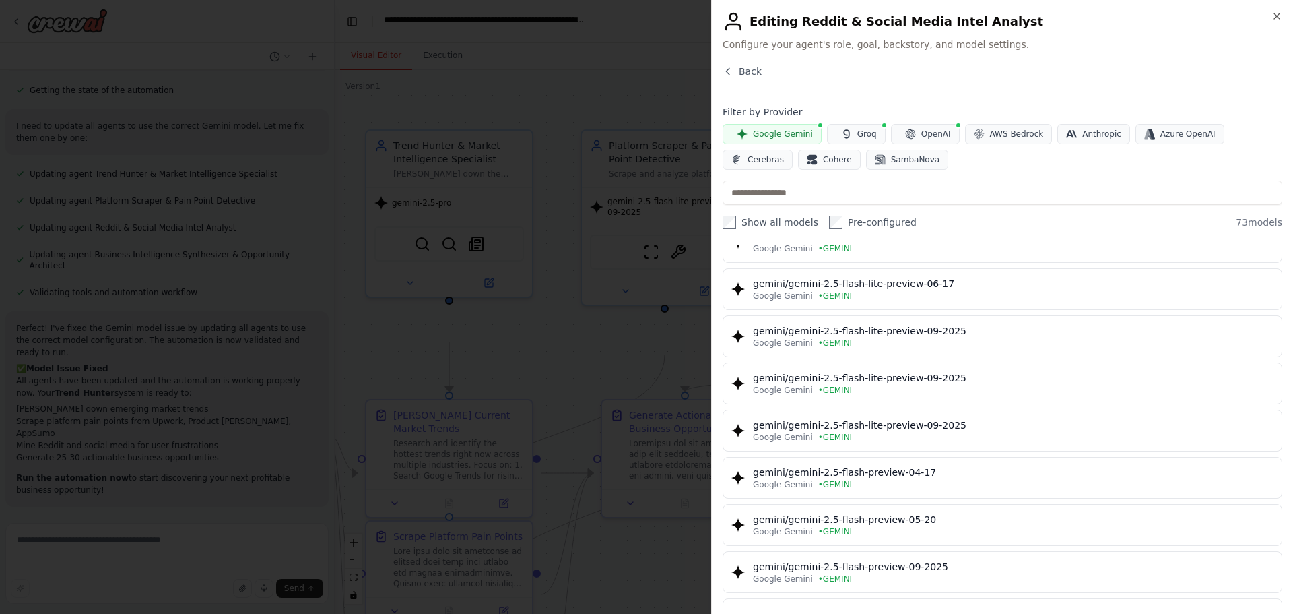
click at [907, 74] on button "gemini/gemini-2.5-flash Google Gemini • GEMINI" at bounding box center [1003, 53] width 560 height 42
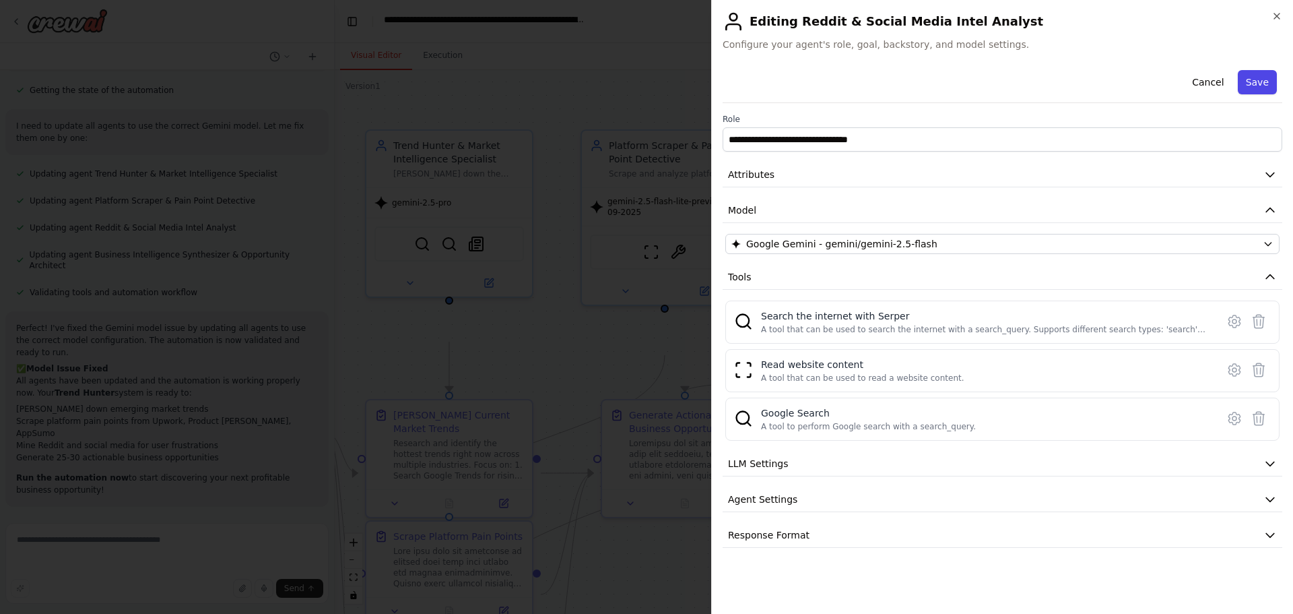
click at [1238, 90] on button "Save" at bounding box center [1257, 82] width 39 height 24
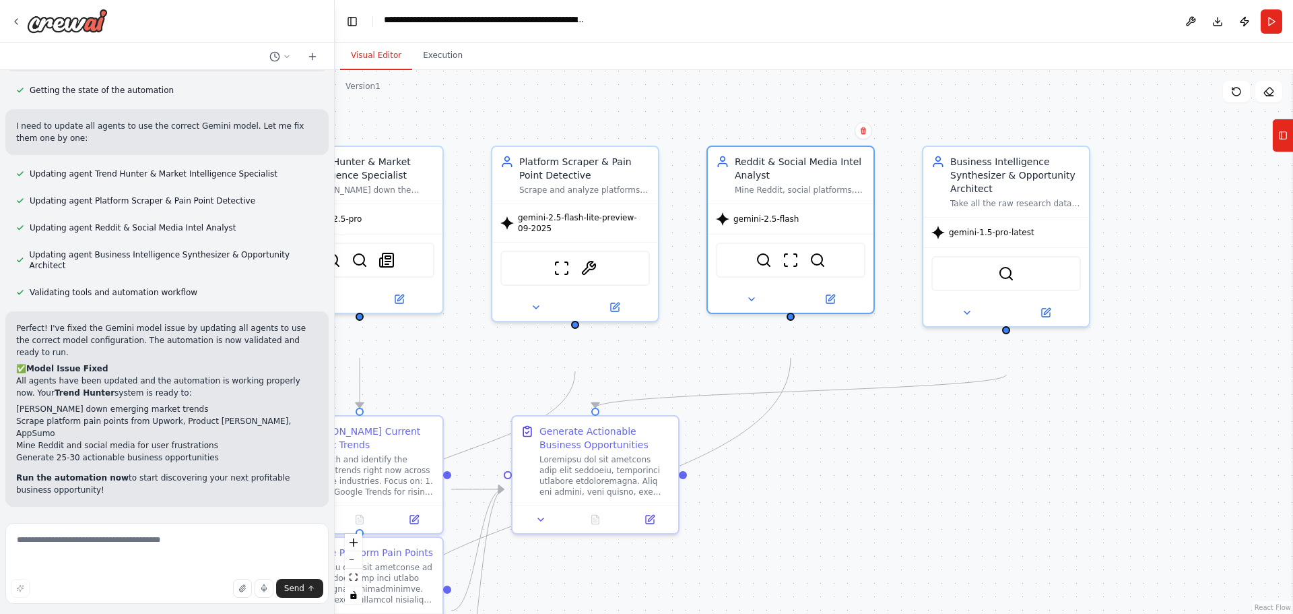
drag, startPoint x: 1213, startPoint y: 352, endPoint x: 1101, endPoint y: 370, distance: 114.1
click at [1101, 370] on div ".deletable-edge-delete-btn { width: 20px; height: 20px; border: 0px solid #ffff…" at bounding box center [814, 342] width 959 height 544
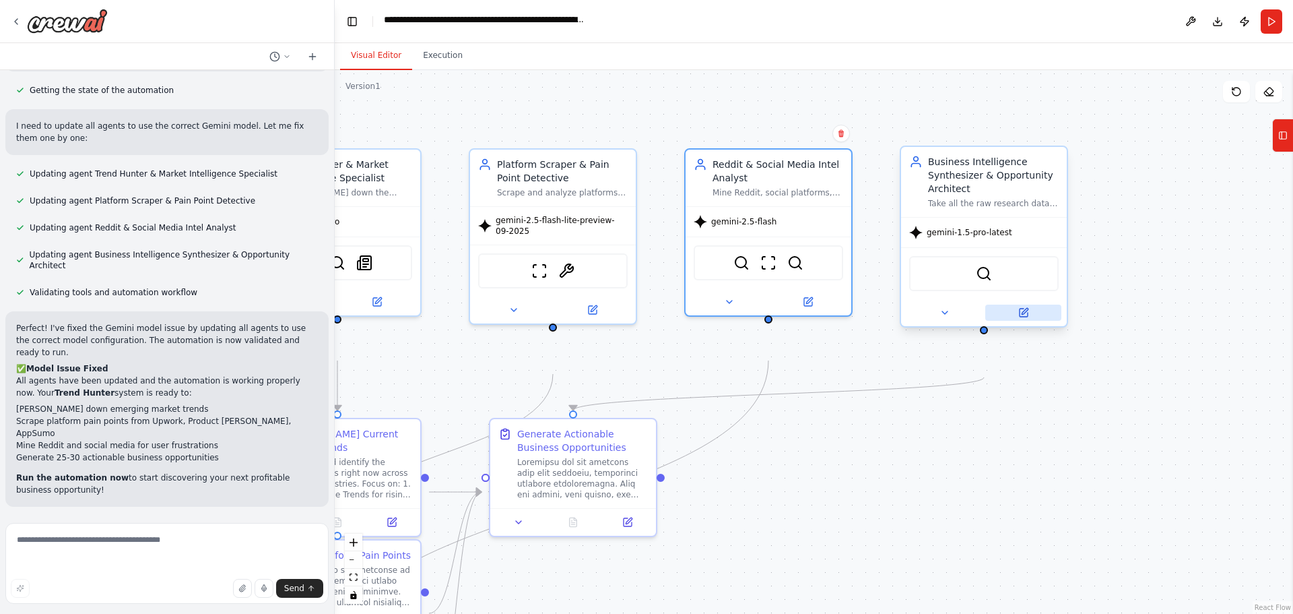
click at [1027, 321] on button at bounding box center [1023, 312] width 76 height 16
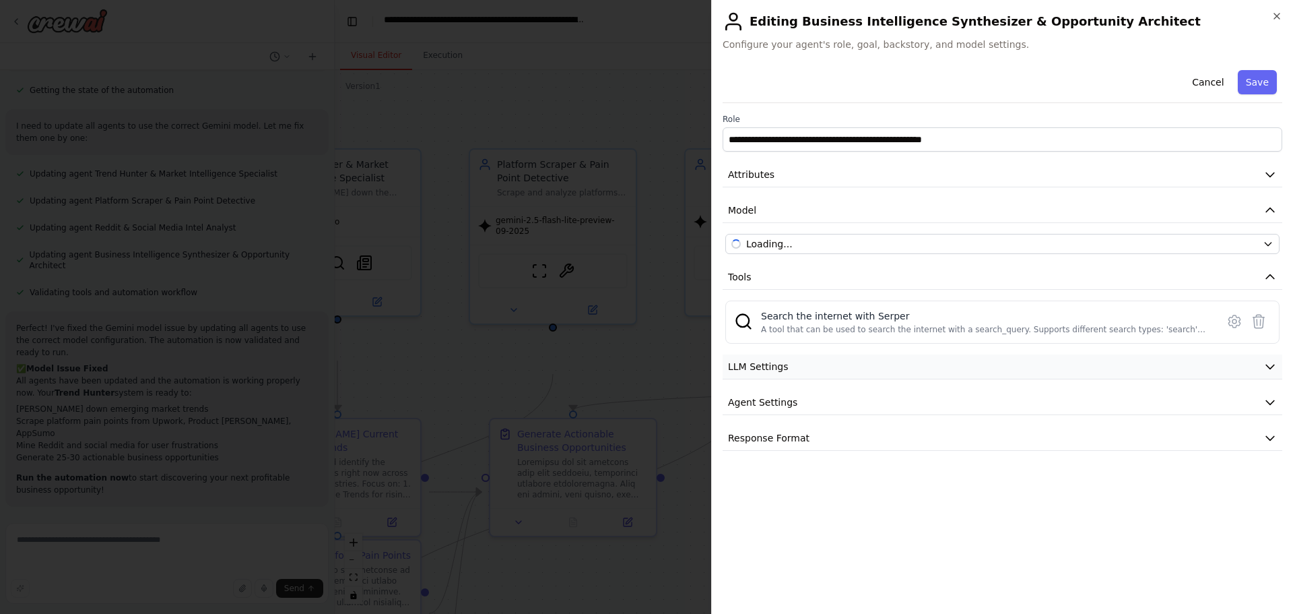
click at [979, 379] on button "LLM Settings" at bounding box center [1003, 366] width 560 height 25
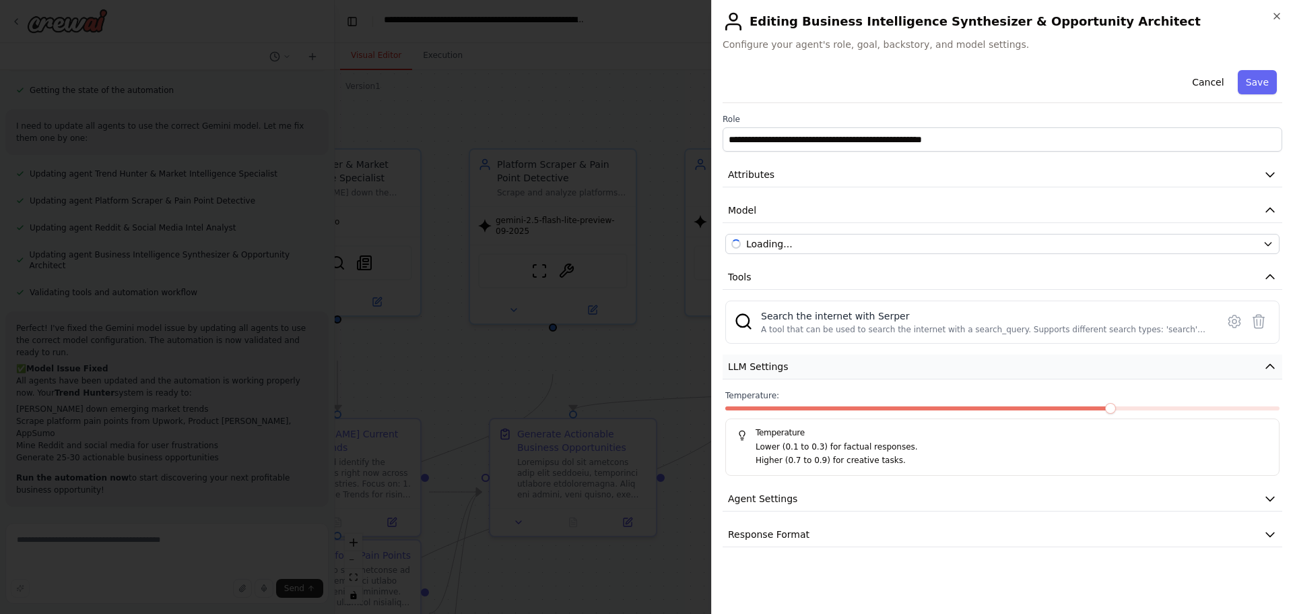
scroll to position [95, 0]
click at [1116, 410] on span at bounding box center [1110, 408] width 11 height 11
click at [965, 511] on button "Agent Settings" at bounding box center [1003, 498] width 560 height 25
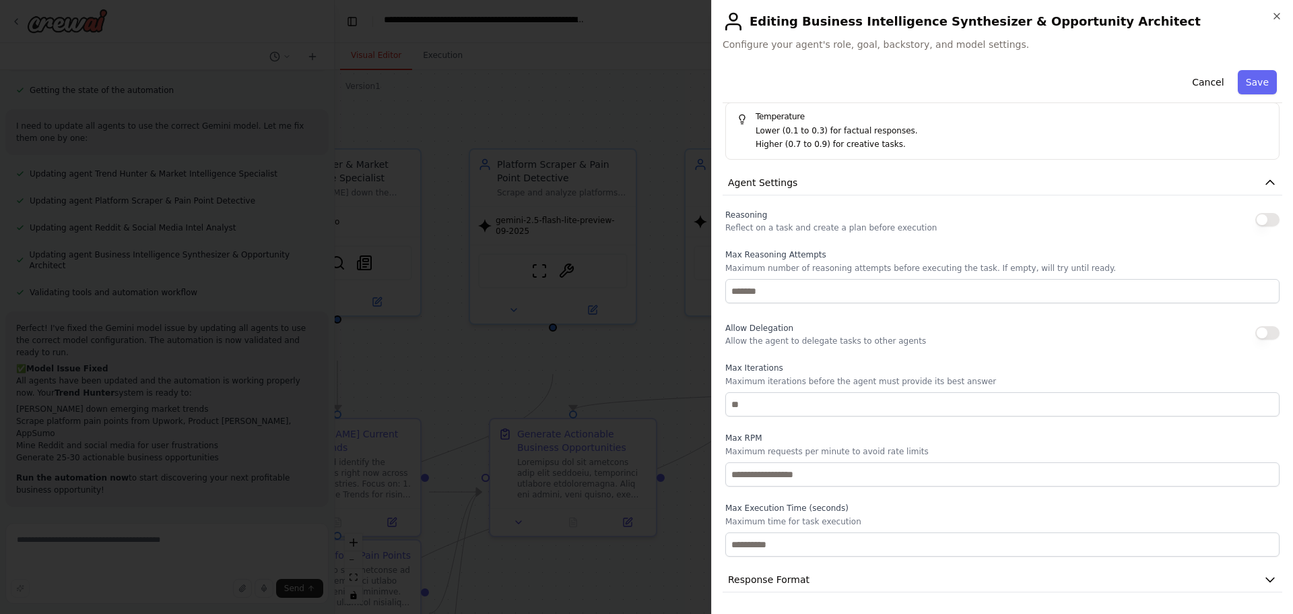
scroll to position [364, 0]
click at [1256, 226] on button "button" at bounding box center [1268, 219] width 24 height 13
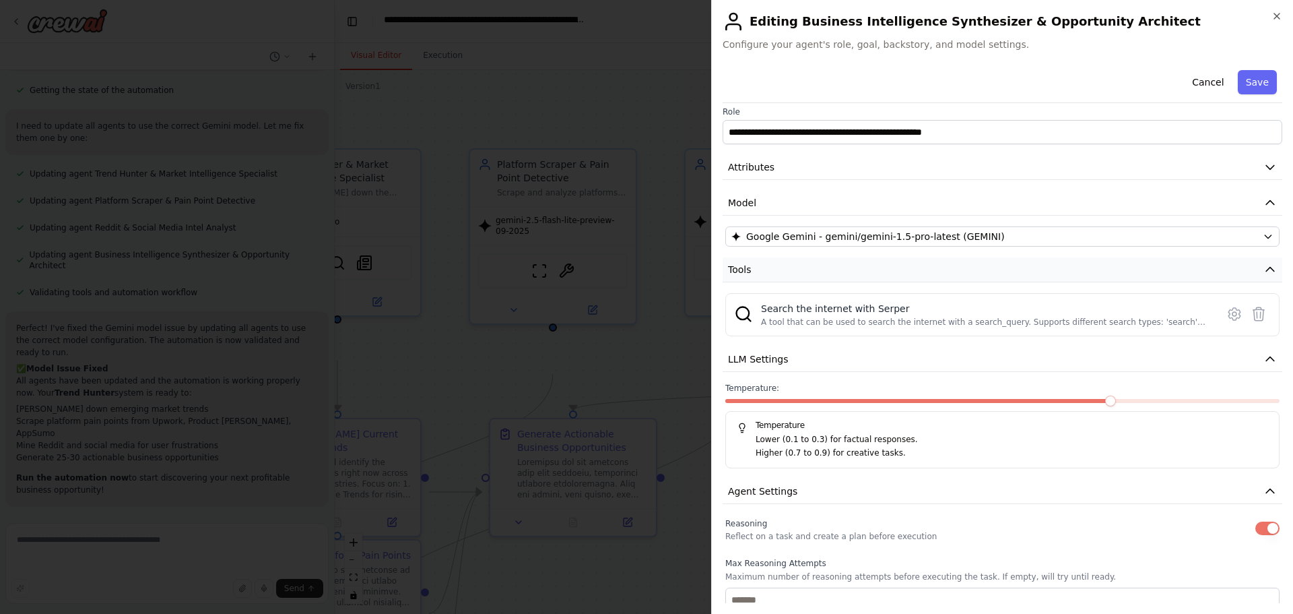
scroll to position [0, 0]
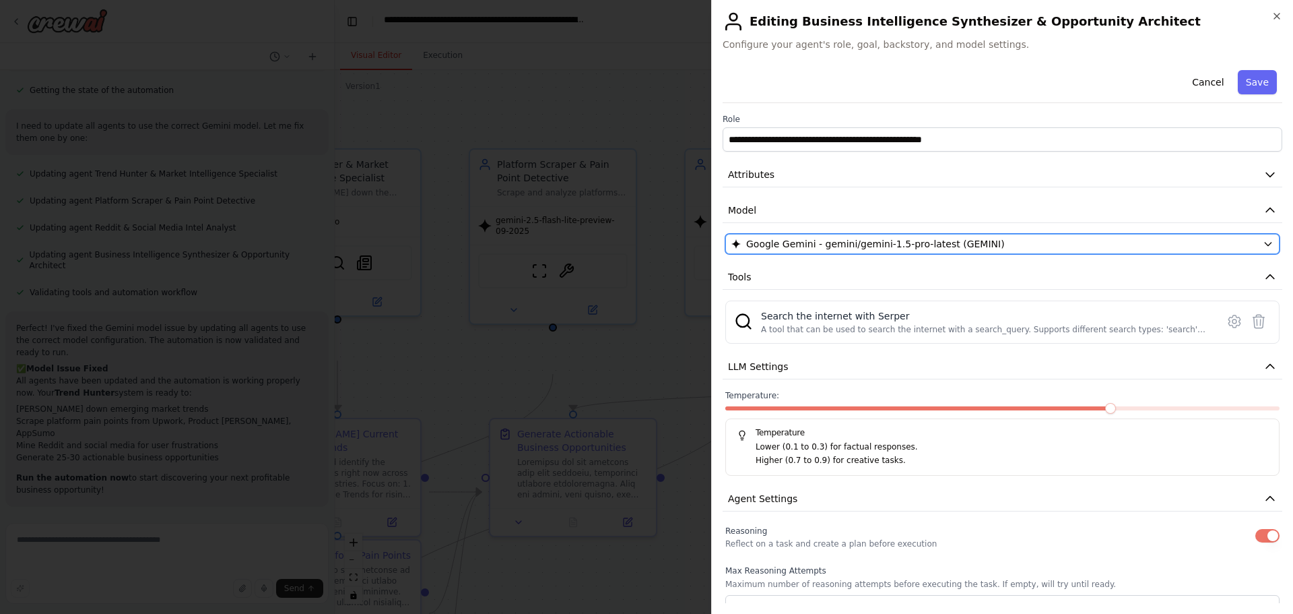
click at [1082, 251] on div "Google Gemini - gemini/gemini-1.5-pro-latest (GEMINI)" at bounding box center [995, 243] width 526 height 13
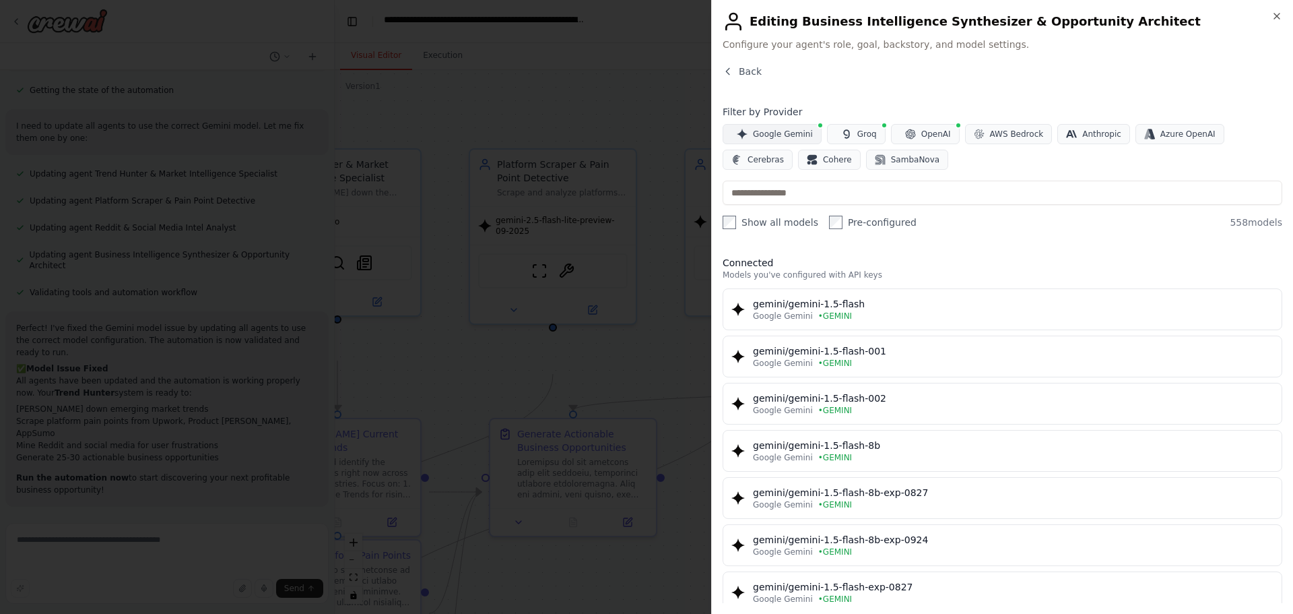
click at [791, 139] on span "Google Gemini" at bounding box center [783, 134] width 60 height 11
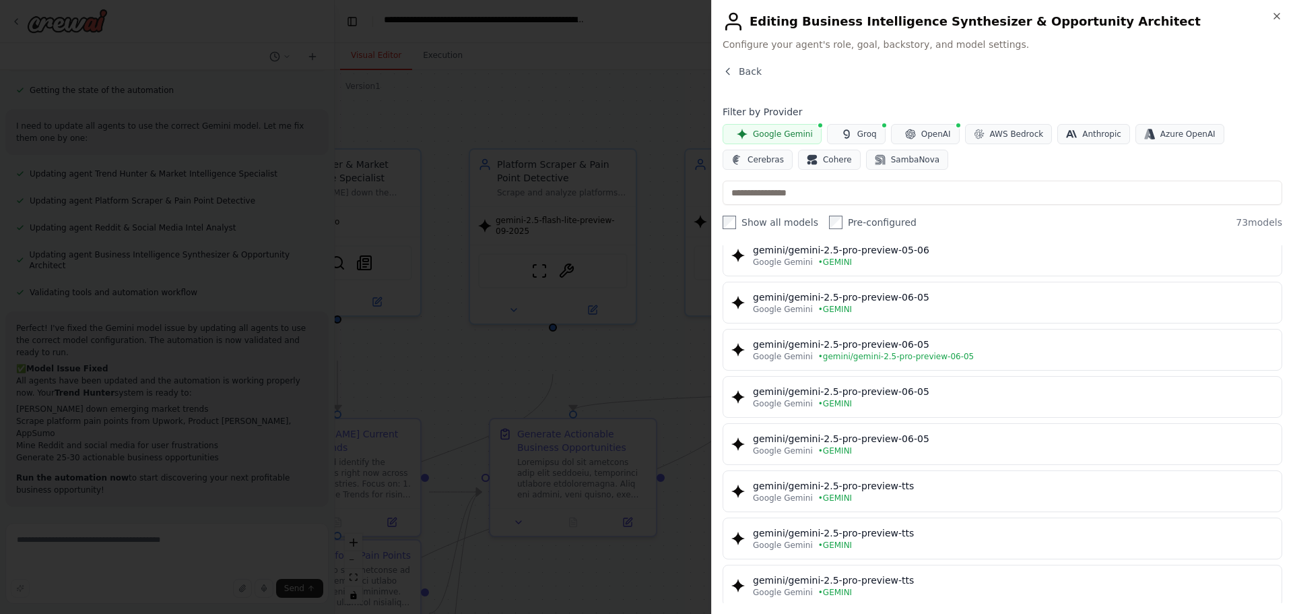
scroll to position [2290, 0]
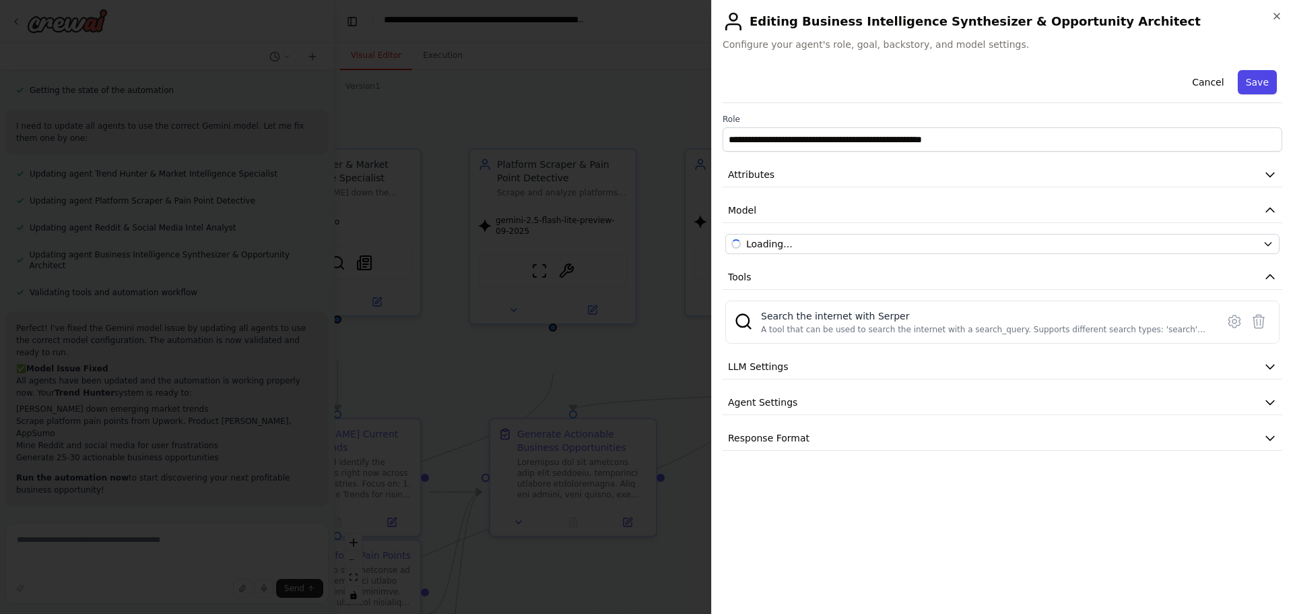
click at [1246, 94] on button "Save" at bounding box center [1257, 82] width 39 height 24
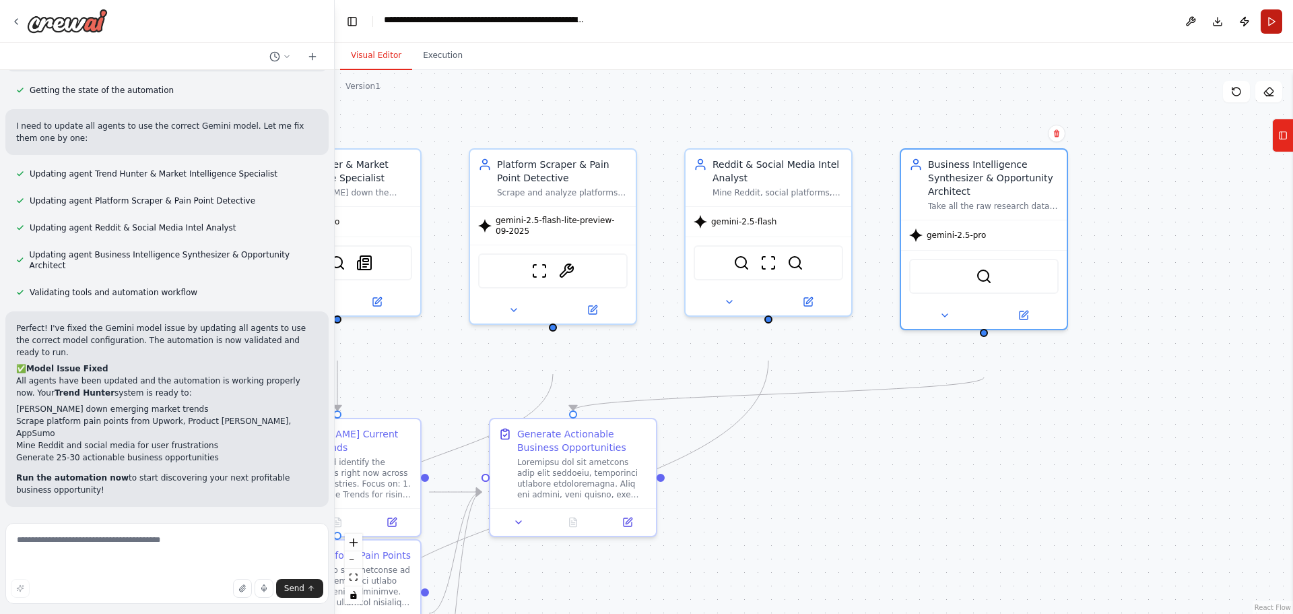
click at [1263, 34] on button "Run" at bounding box center [1272, 21] width 22 height 24
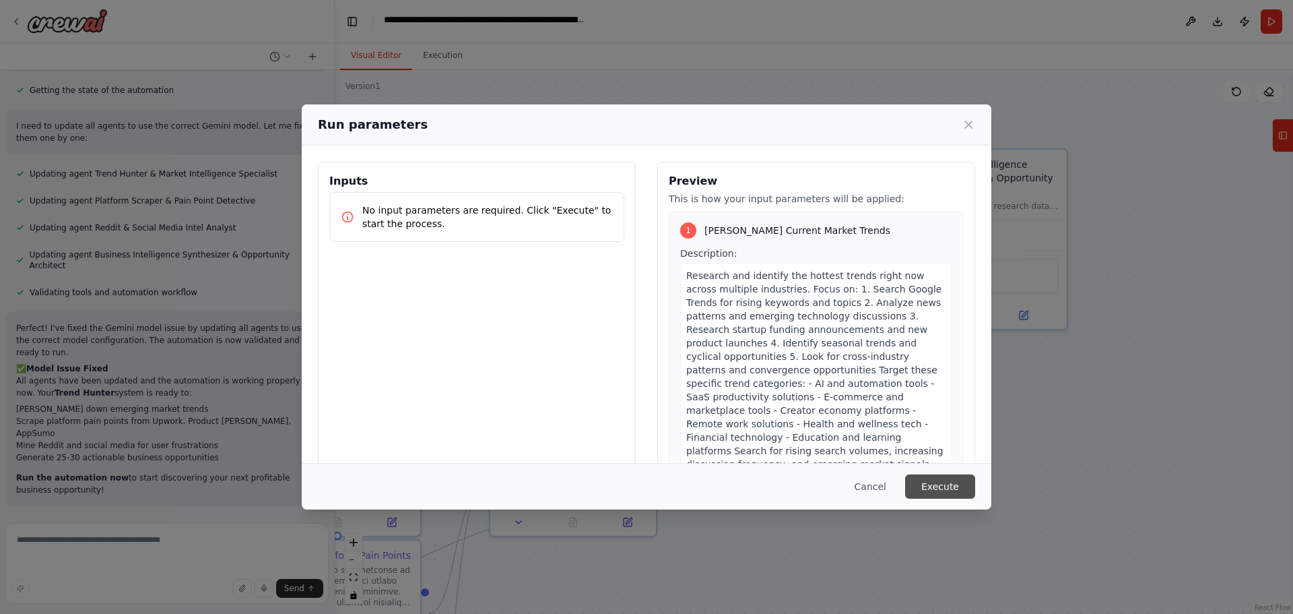
click at [975, 475] on button "Execute" at bounding box center [940, 486] width 70 height 24
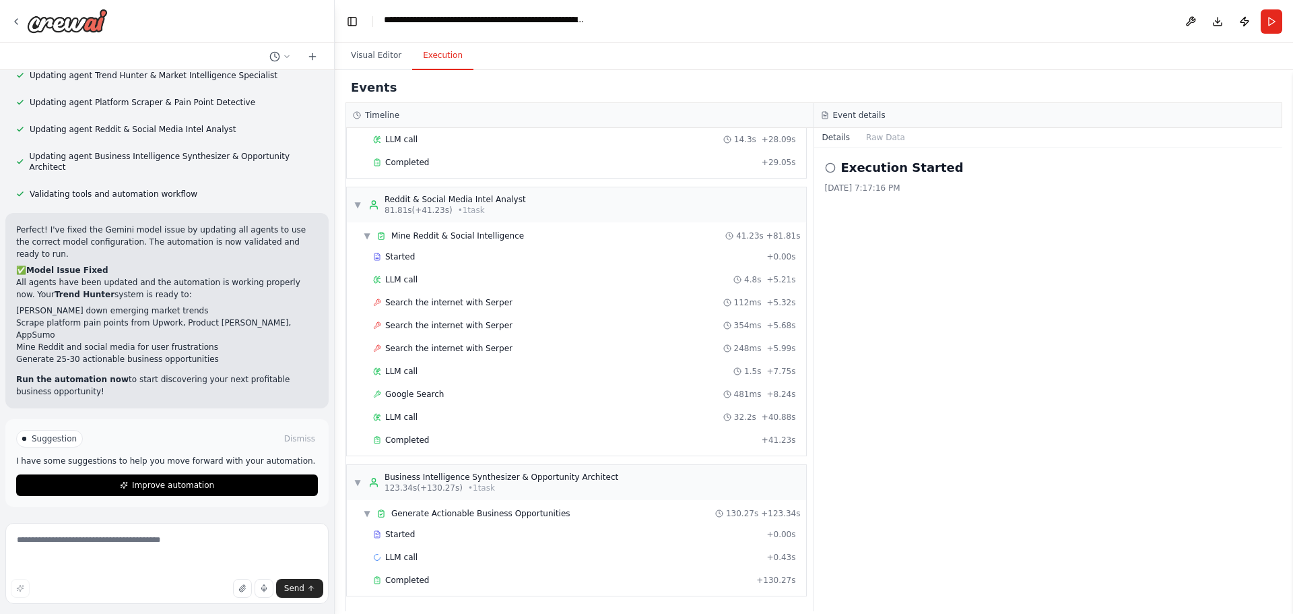
scroll to position [714, 0]
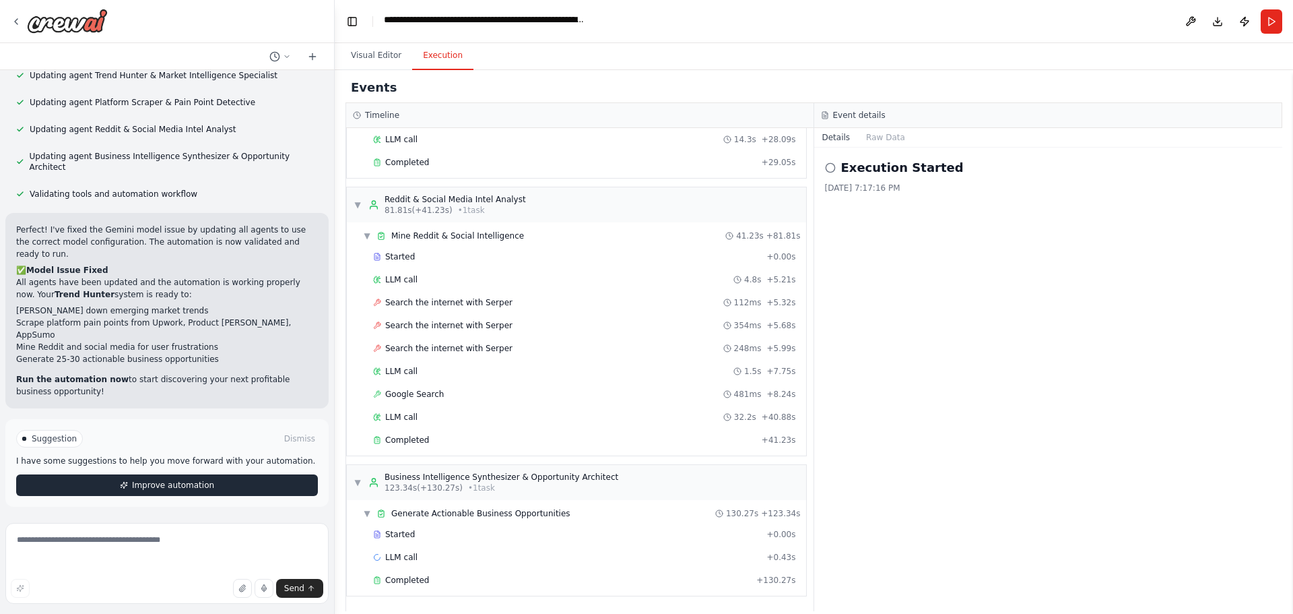
click at [232, 482] on button "Improve automation" at bounding box center [167, 485] width 302 height 22
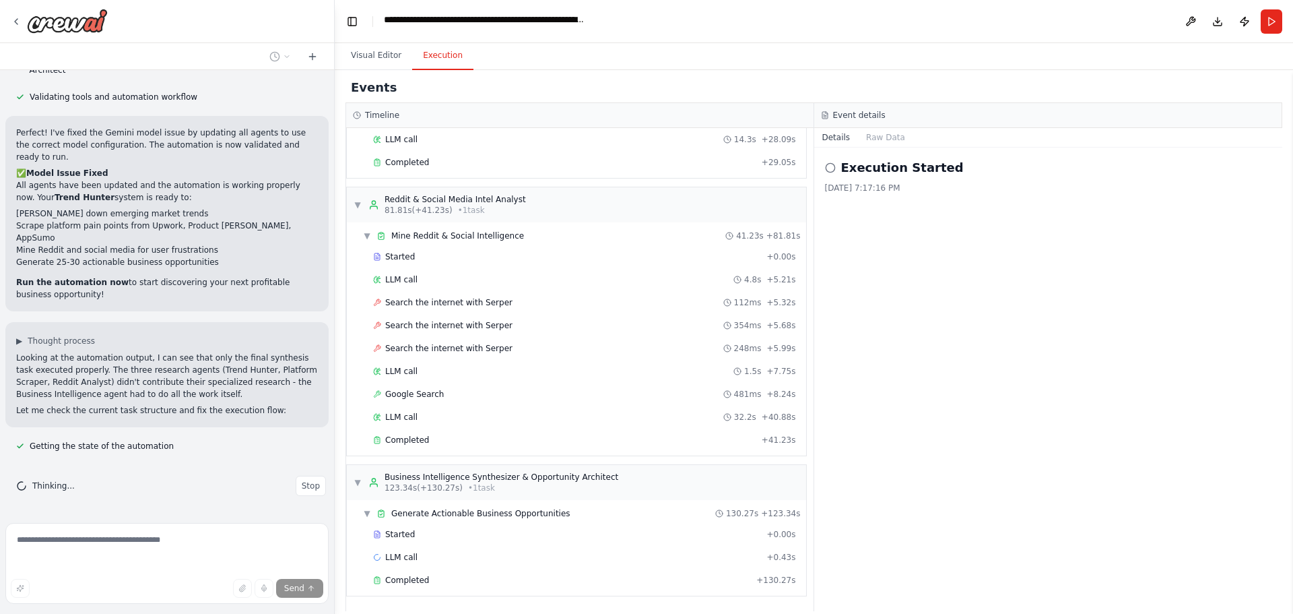
scroll to position [4057, 0]
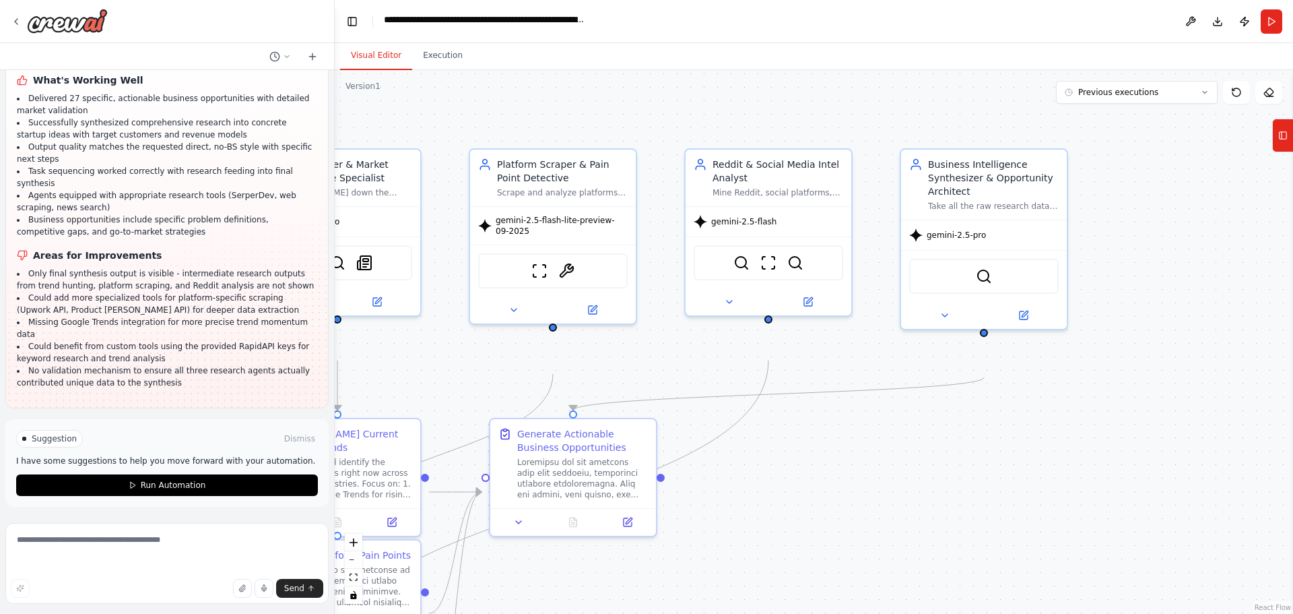
click at [371, 70] on button "Visual Editor" at bounding box center [376, 56] width 72 height 28
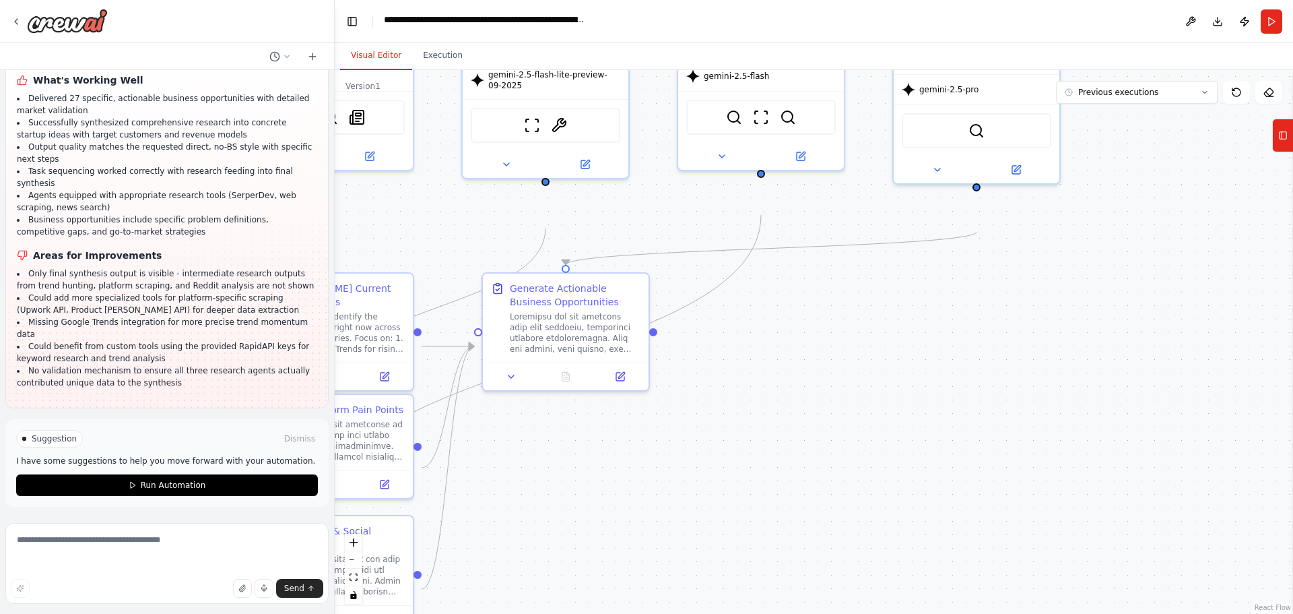
drag, startPoint x: 1085, startPoint y: 478, endPoint x: 1078, endPoint y: 333, distance: 145.7
click at [1078, 333] on div ".deletable-edge-delete-btn { width: 20px; height: 20px; border: 0px solid #ffff…" at bounding box center [814, 342] width 959 height 544
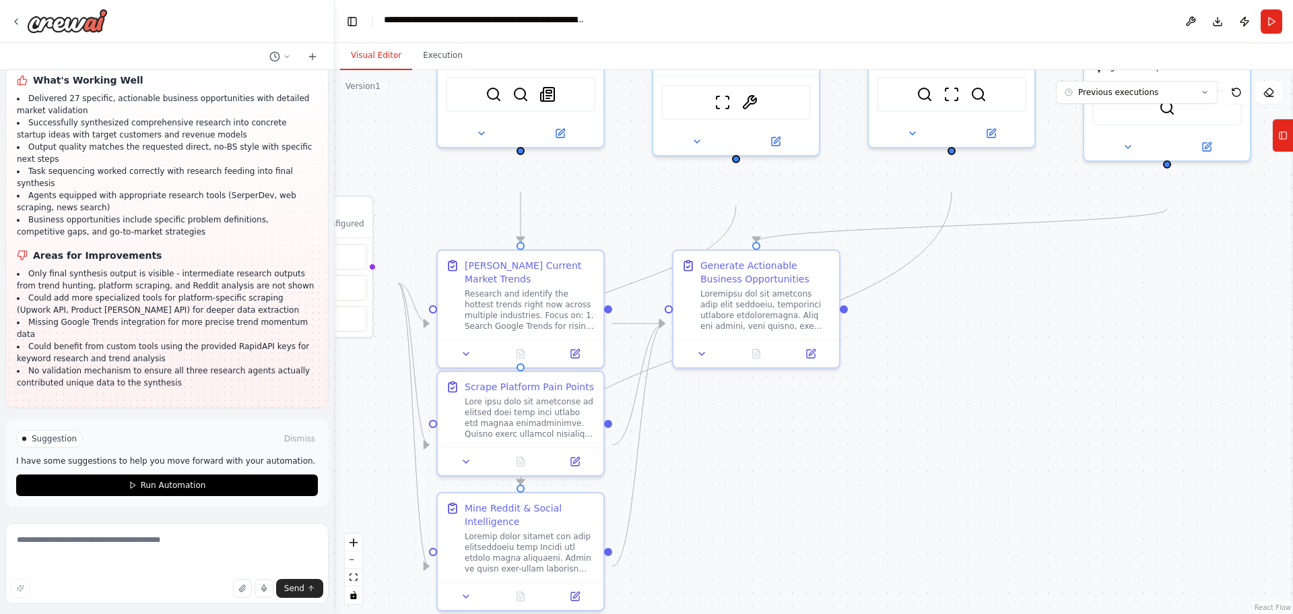
drag, startPoint x: 809, startPoint y: 436, endPoint x: 993, endPoint y: 397, distance: 187.9
click at [996, 398] on div ".deletable-edge-delete-btn { width: 20px; height: 20px; border: 0px solid #ffff…" at bounding box center [814, 342] width 959 height 544
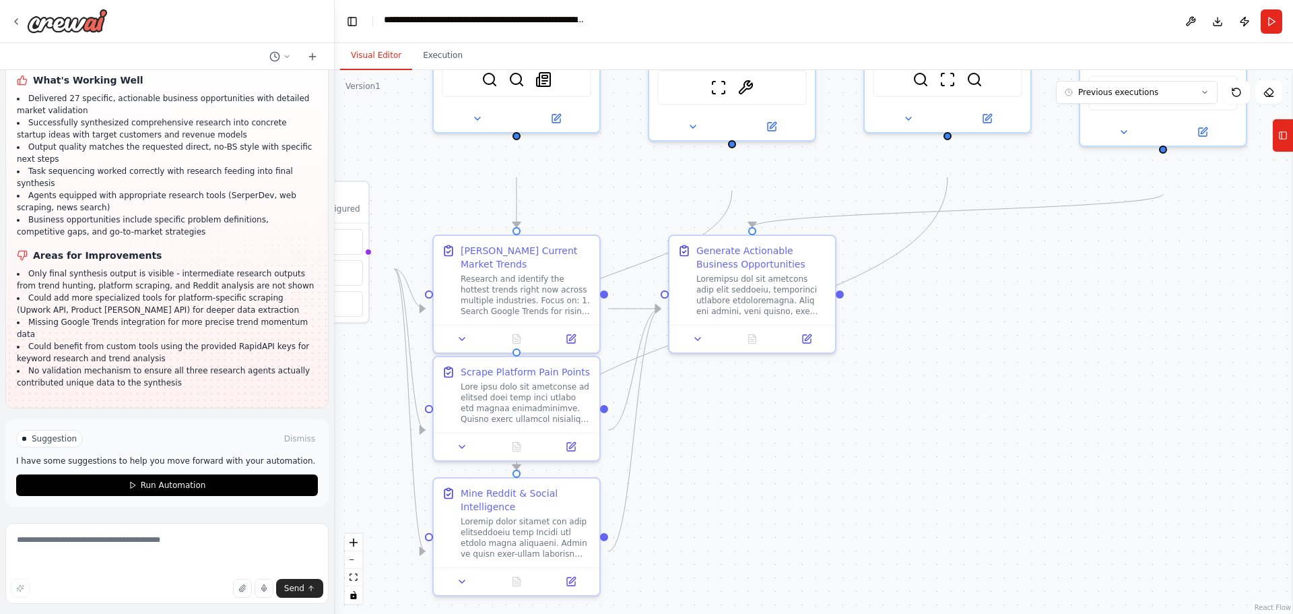
scroll to position [5133, 0]
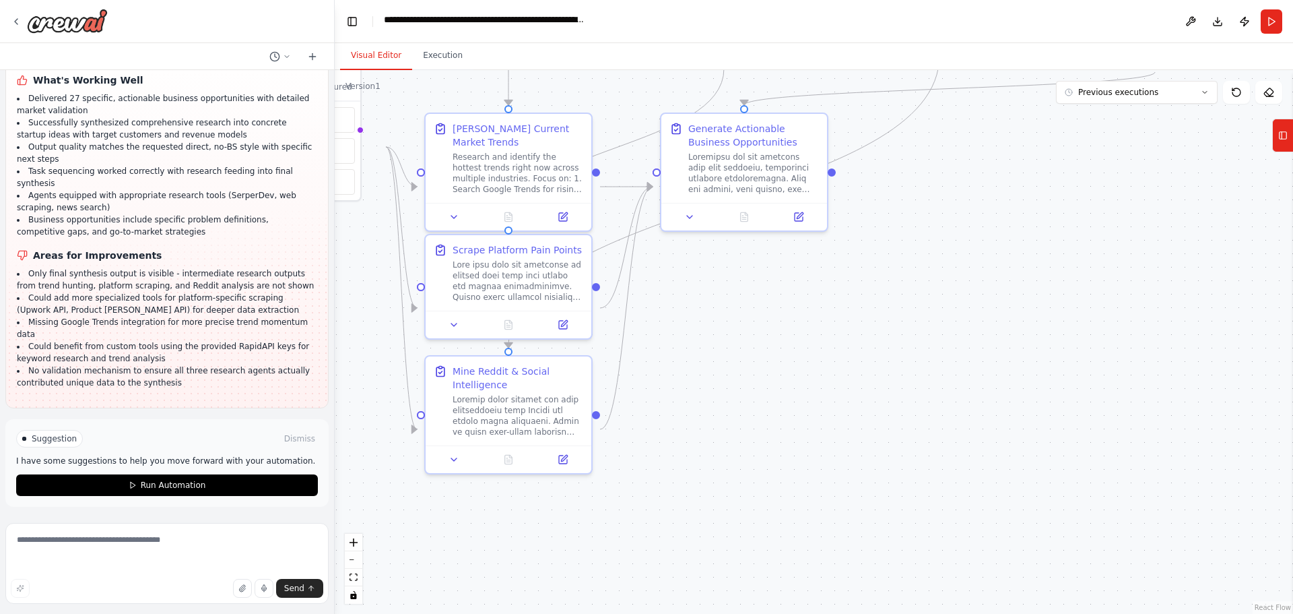
drag, startPoint x: 839, startPoint y: 520, endPoint x: 653, endPoint y: 486, distance: 189.7
click at [653, 486] on div ".deletable-edge-delete-btn { width: 20px; height: 20px; border: 0px solid #ffff…" at bounding box center [814, 342] width 959 height 544
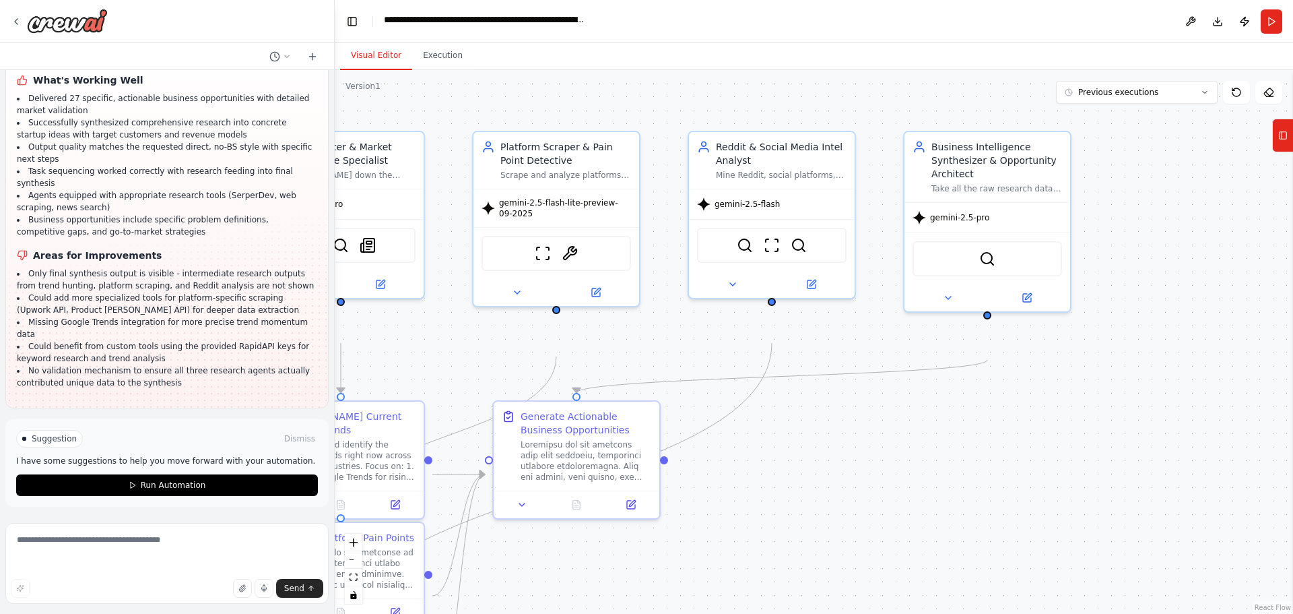
drag, startPoint x: 1057, startPoint y: 288, endPoint x: 1136, endPoint y: 419, distance: 152.6
click at [1136, 419] on div ".deletable-edge-delete-btn { width: 20px; height: 20px; border: 0px solid #ffff…" at bounding box center [814, 342] width 959 height 544
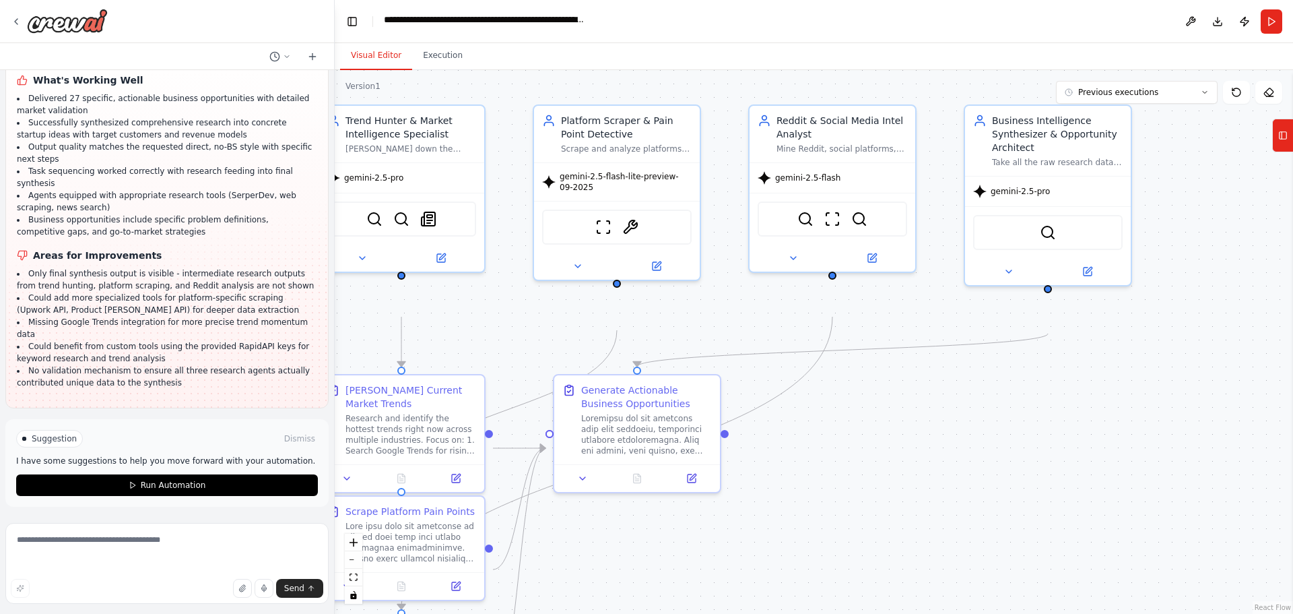
scroll to position [4998, 0]
click at [1201, 96] on icon at bounding box center [1205, 92] width 8 height 8
click at [1203, 94] on icon at bounding box center [1205, 93] width 4 height 2
click at [1207, 32] on button "Download" at bounding box center [1218, 21] width 22 height 24
click at [447, 70] on button "Execution" at bounding box center [442, 56] width 61 height 28
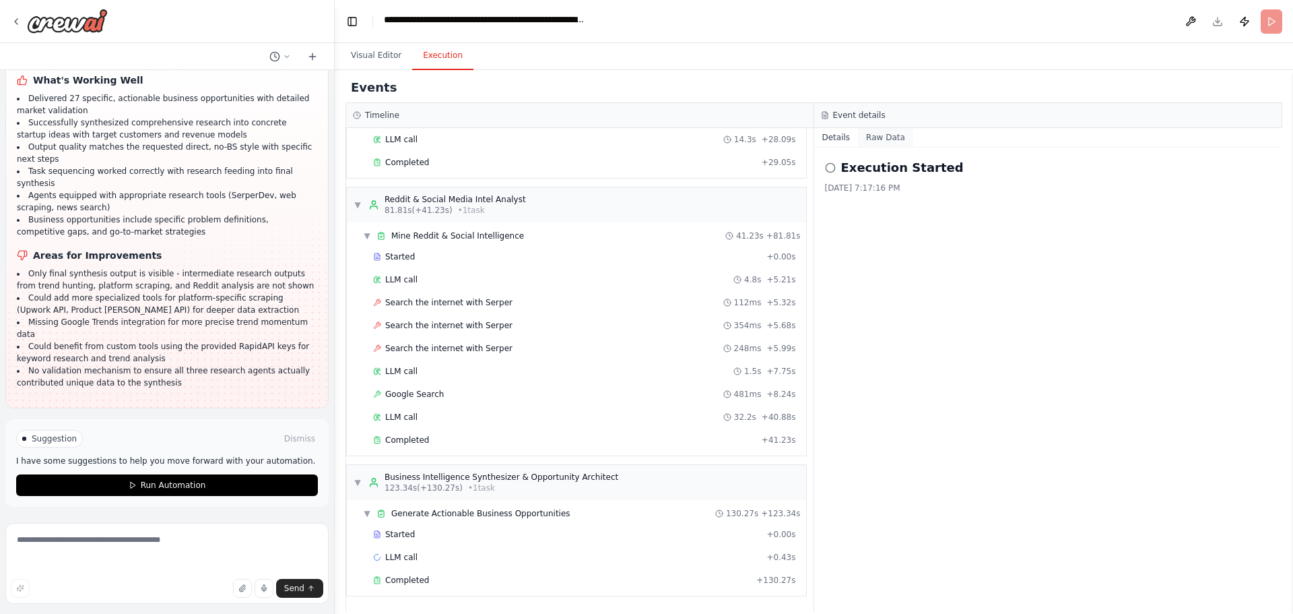
click at [898, 147] on button "Raw Data" at bounding box center [885, 137] width 55 height 19
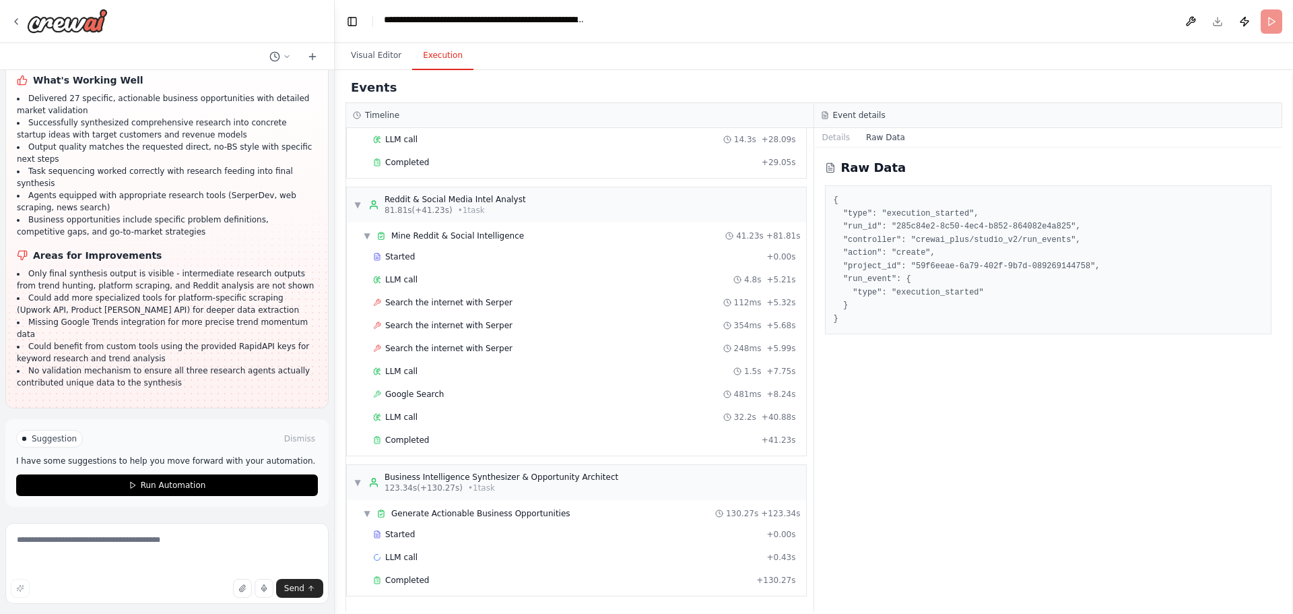
click at [871, 147] on button "Raw Data" at bounding box center [885, 137] width 55 height 19
click at [162, 542] on textarea at bounding box center [166, 563] width 323 height 81
click at [71, 552] on textarea at bounding box center [166, 563] width 323 height 81
type textarea "**********"
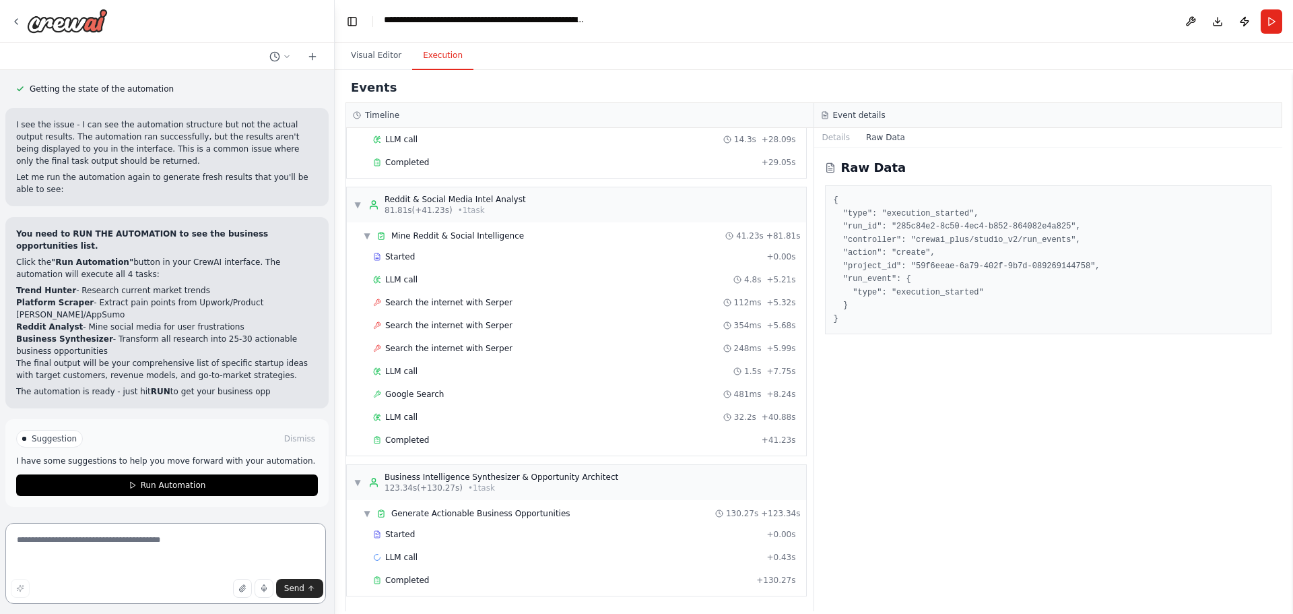
scroll to position [5778, 0]
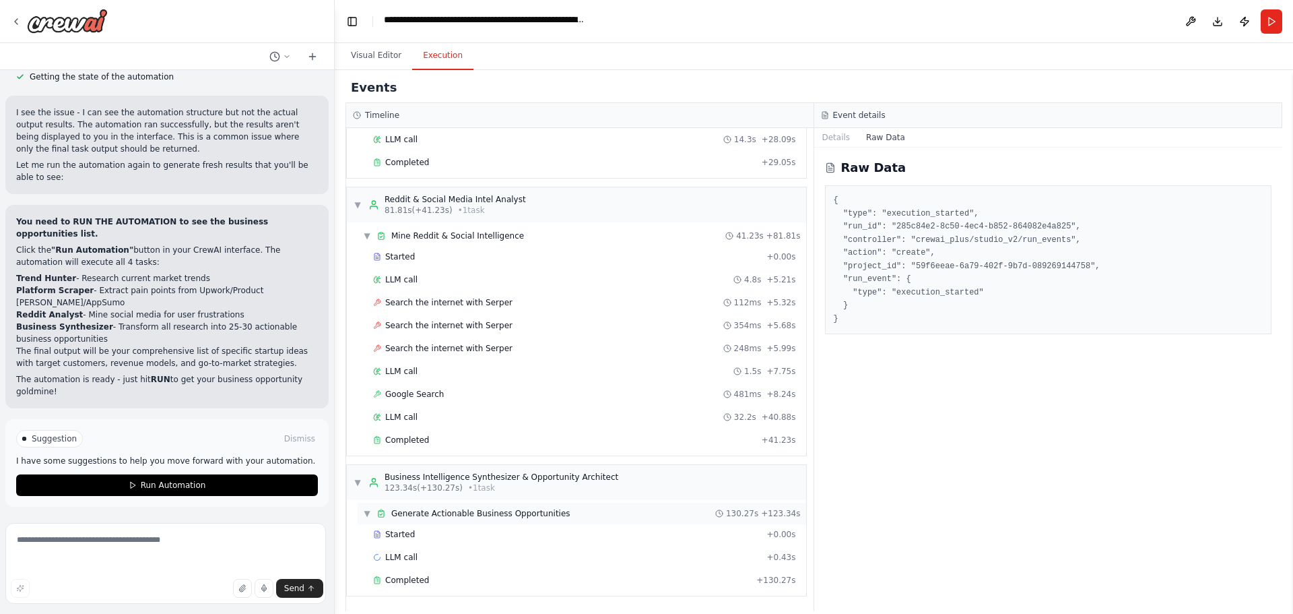
click at [481, 503] on div "▼ Generate Actionable Business Opportunities 130.27s + 123.34s" at bounding box center [582, 514] width 449 height 22
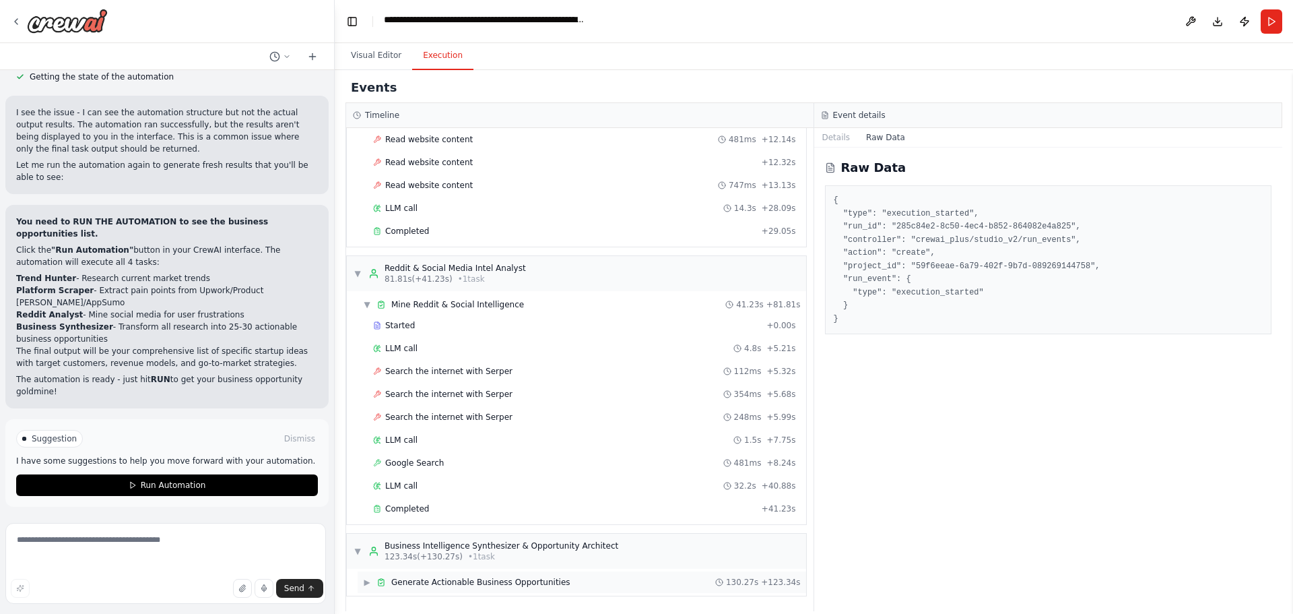
scroll to position [629, 0]
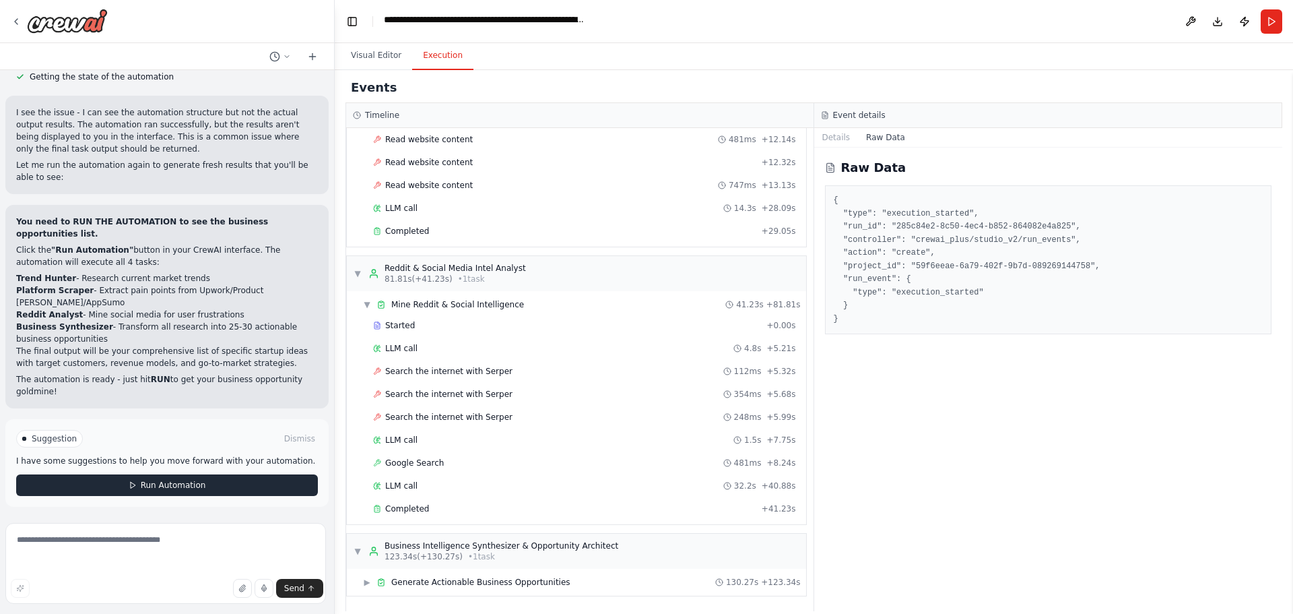
click at [256, 484] on button "Run Automation" at bounding box center [167, 485] width 302 height 22
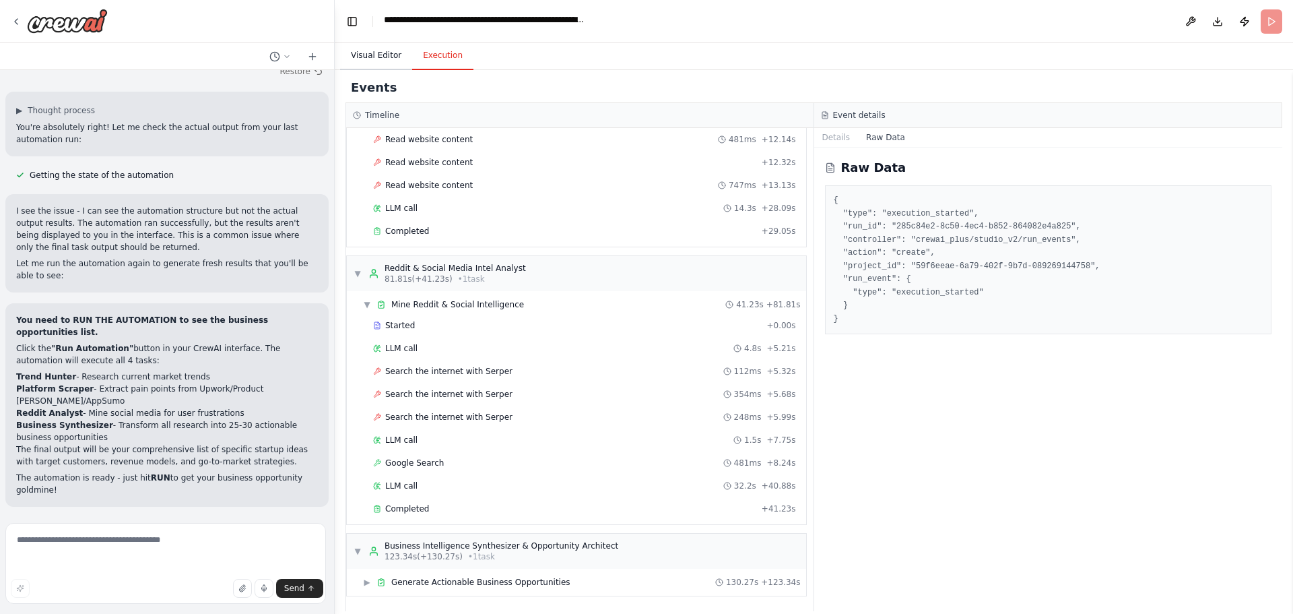
click at [375, 70] on button "Visual Editor" at bounding box center [376, 56] width 72 height 28
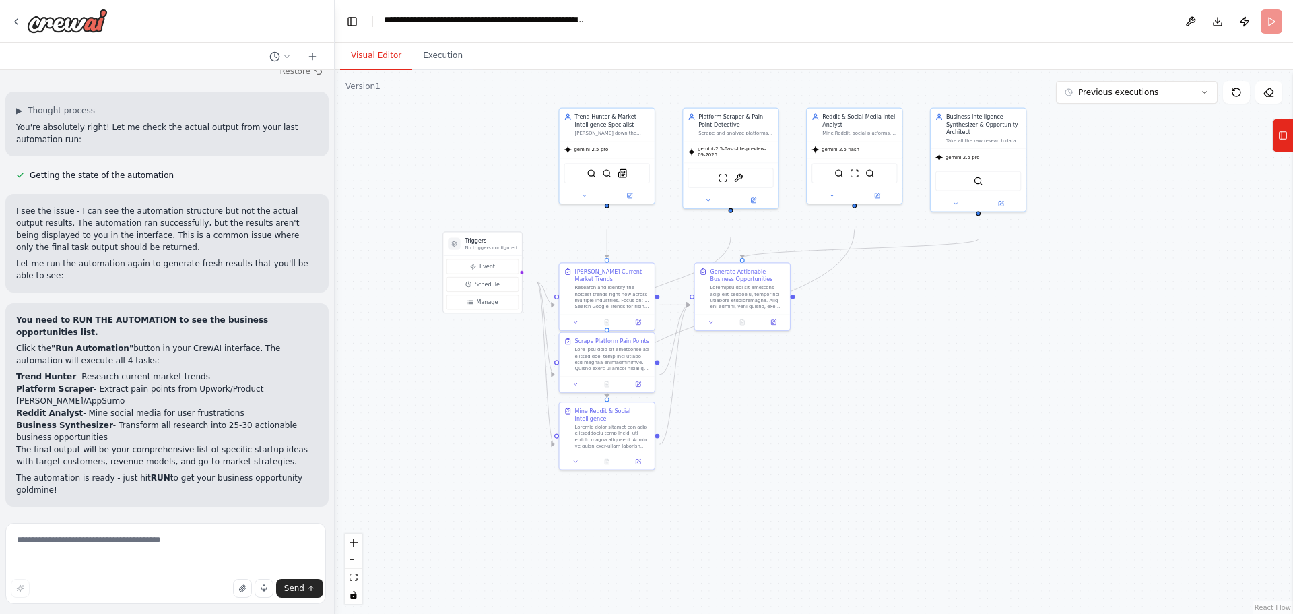
drag, startPoint x: 817, startPoint y: 476, endPoint x: 850, endPoint y: 331, distance: 149.2
click at [850, 331] on div ".deletable-edge-delete-btn { width: 20px; height: 20px; border: 0px solid #ffff…" at bounding box center [814, 342] width 959 height 544
click at [502, 309] on button "Manage" at bounding box center [483, 301] width 72 height 15
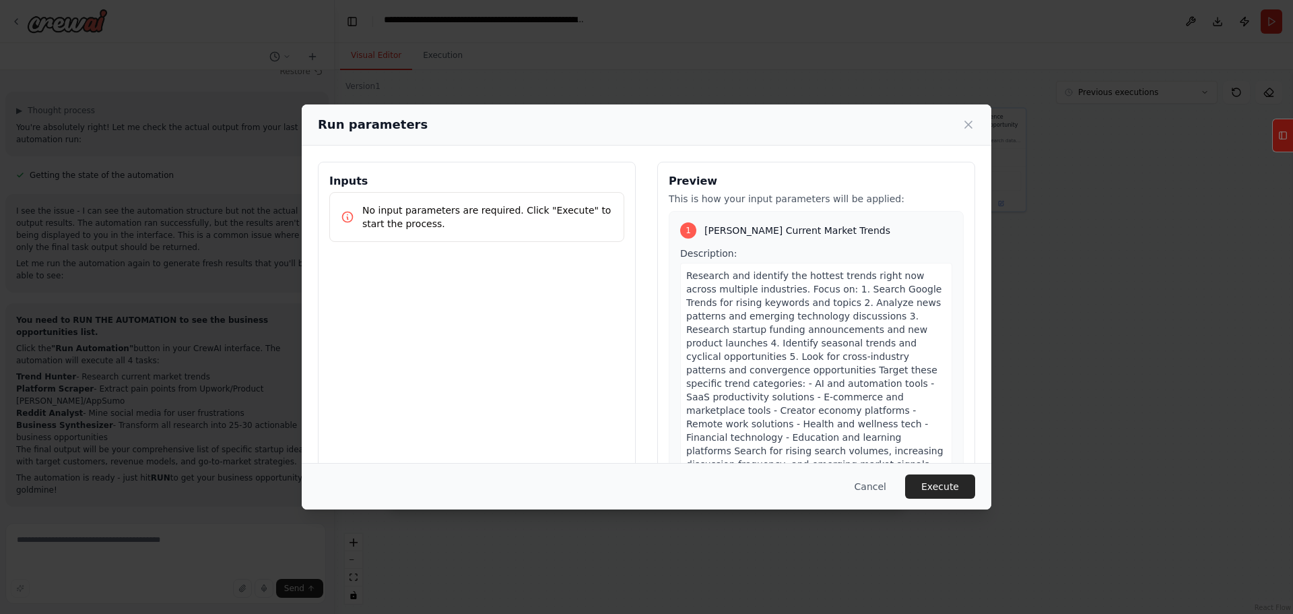
click at [809, 529] on div "Run parameters Inputs No input parameters are required. Click "Execute" to star…" at bounding box center [646, 307] width 1293 height 614
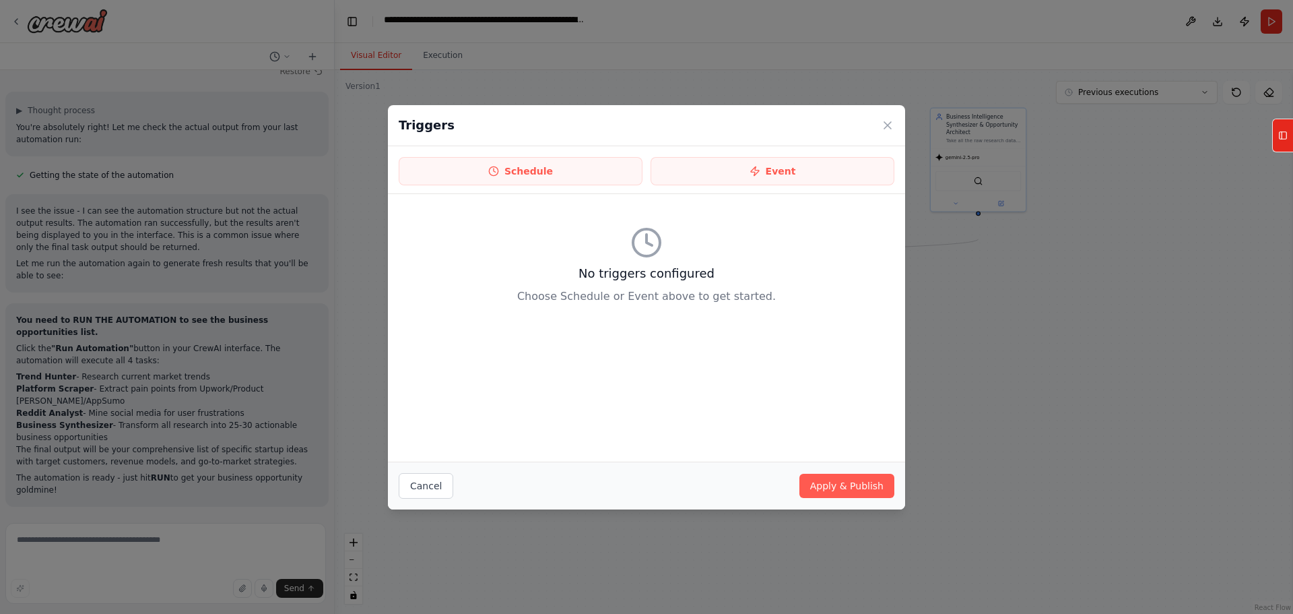
click at [809, 529] on div "Triggers Schedule Event No triggers configured Choose Schedule or Event above t…" at bounding box center [646, 307] width 1293 height 614
click at [895, 131] on icon at bounding box center [887, 125] width 13 height 13
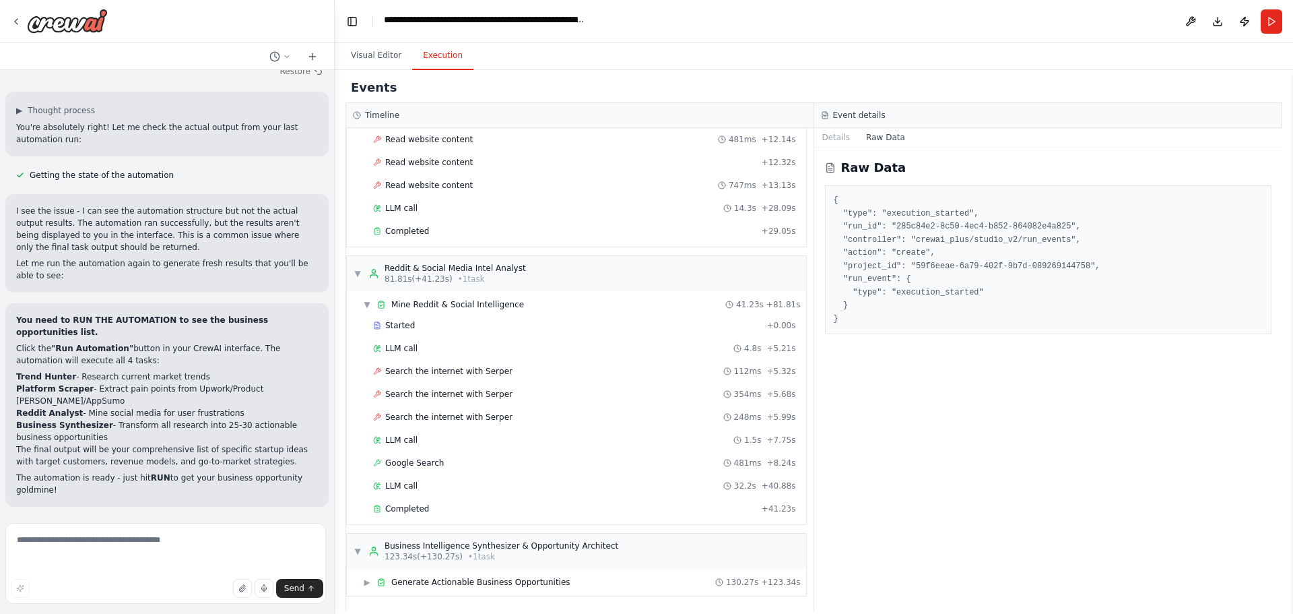
click at [452, 70] on button "Execution" at bounding box center [442, 56] width 61 height 28
click at [499, 577] on span "Generate Actionable Business Opportunities" at bounding box center [480, 582] width 179 height 11
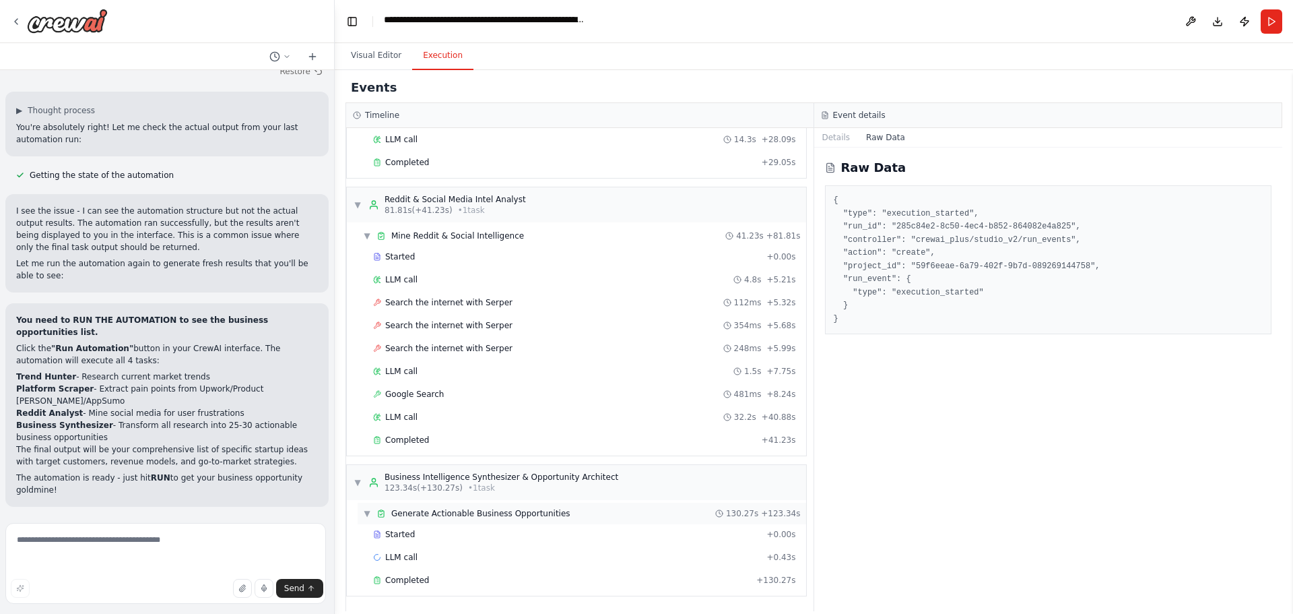
scroll to position [714, 0]
click at [402, 529] on span "Started" at bounding box center [400, 534] width 30 height 11
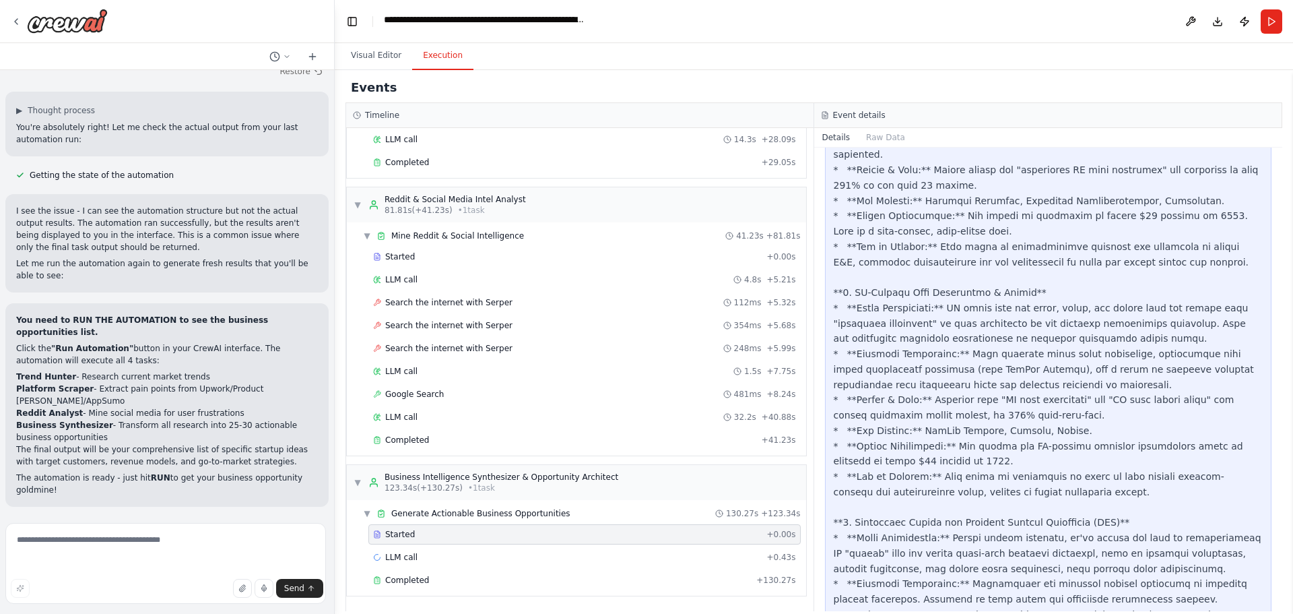
scroll to position [1691, 0]
drag, startPoint x: 840, startPoint y: 379, endPoint x: 965, endPoint y: 384, distance: 124.7
copy div "Transform all the research data into specific, executable business opportunitie…"
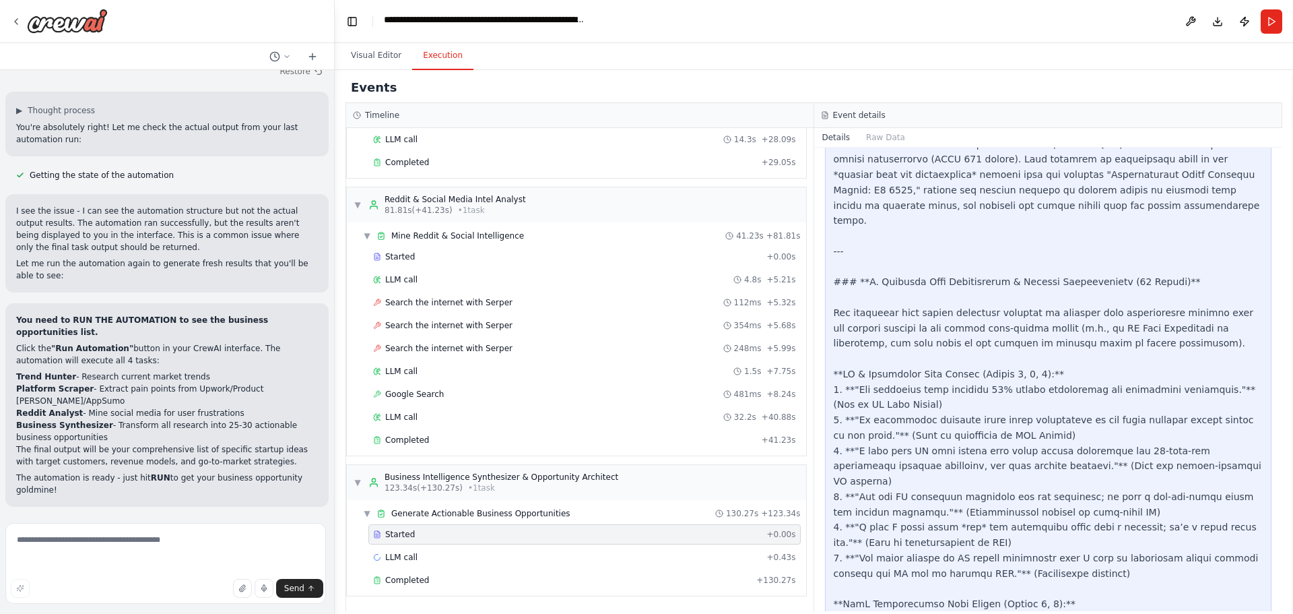
scroll to position [5497, 0]
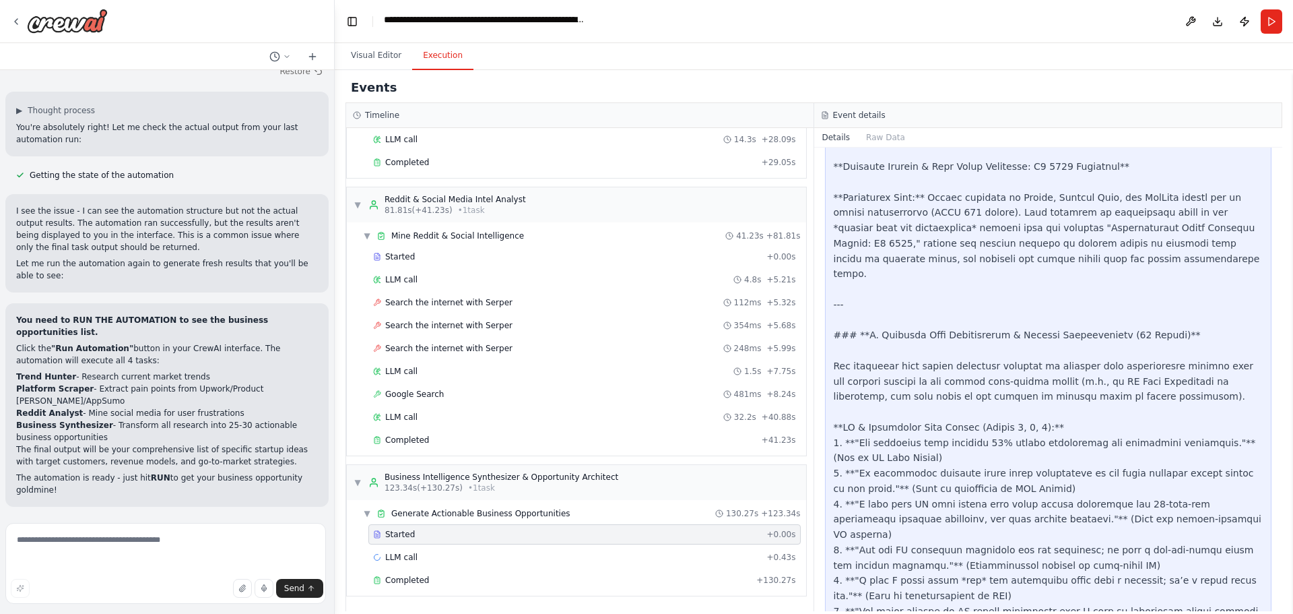
drag, startPoint x: 1233, startPoint y: 355, endPoint x: 835, endPoint y: 279, distance: 405.3
copy div "**11. At-Home Diagnostic Tests** * **Trend Description:** Consumers are increas…"
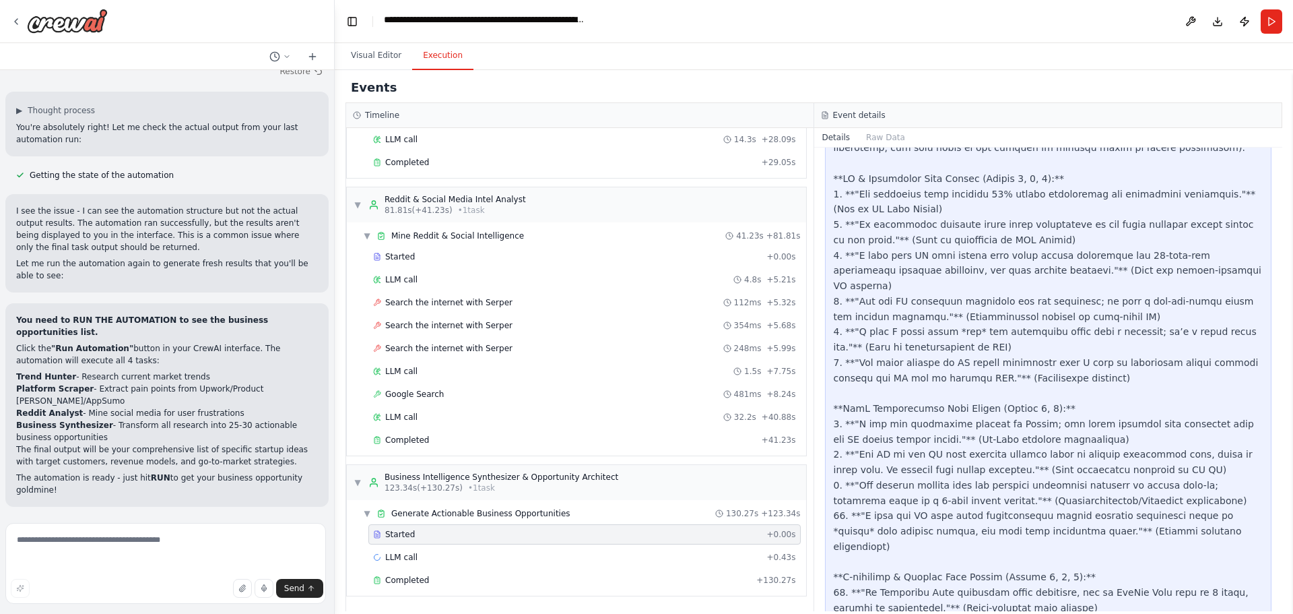
scroll to position [5766, 0]
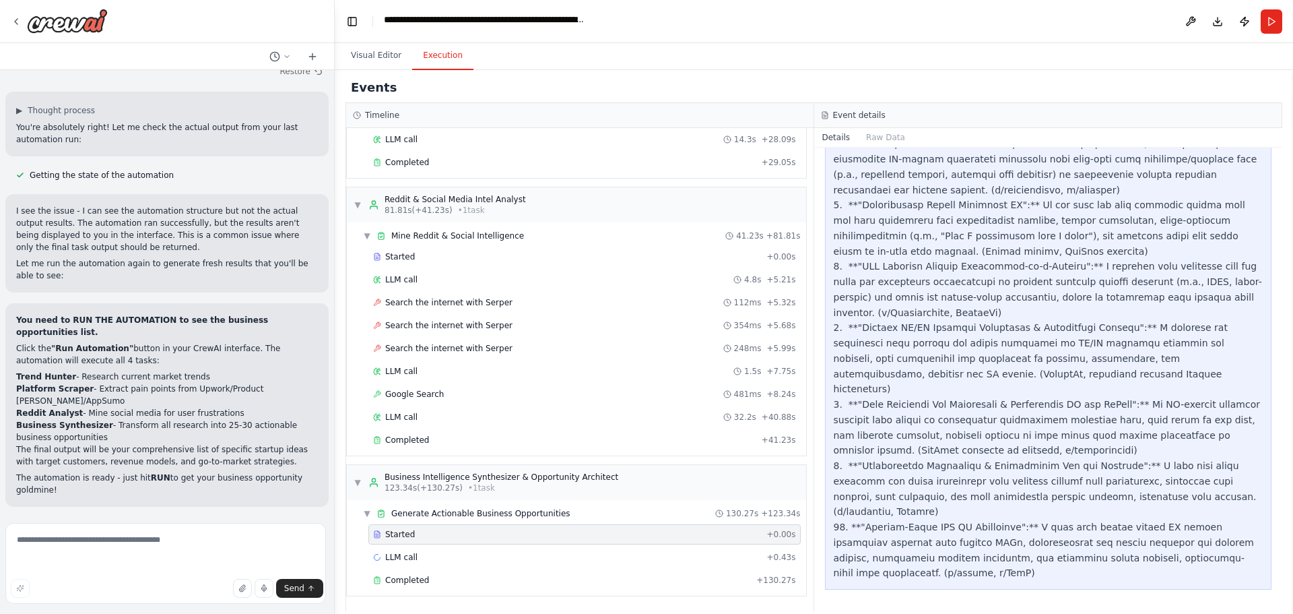
scroll to position [13714, 0]
